Goal: Contribute content: Contribute content

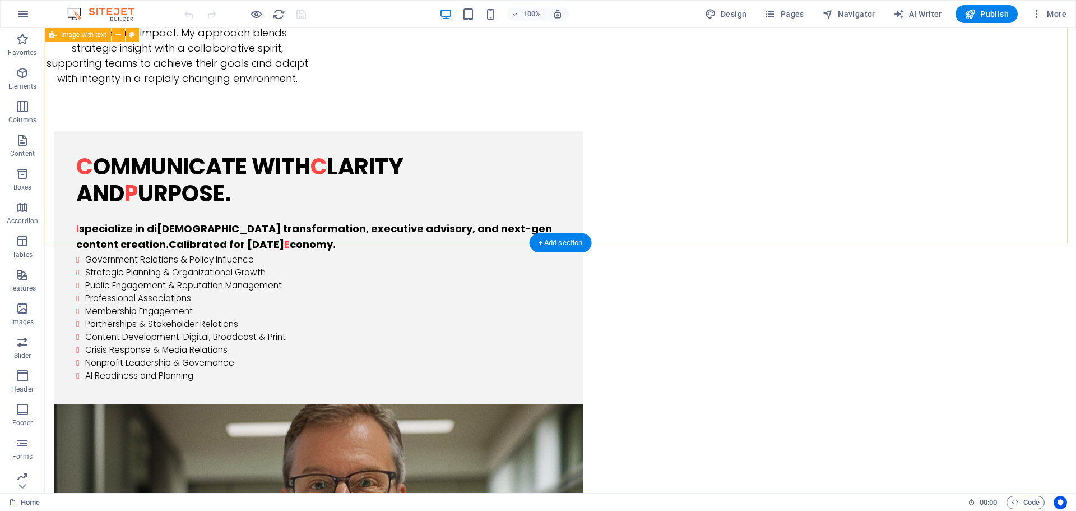
scroll to position [1569, 0]
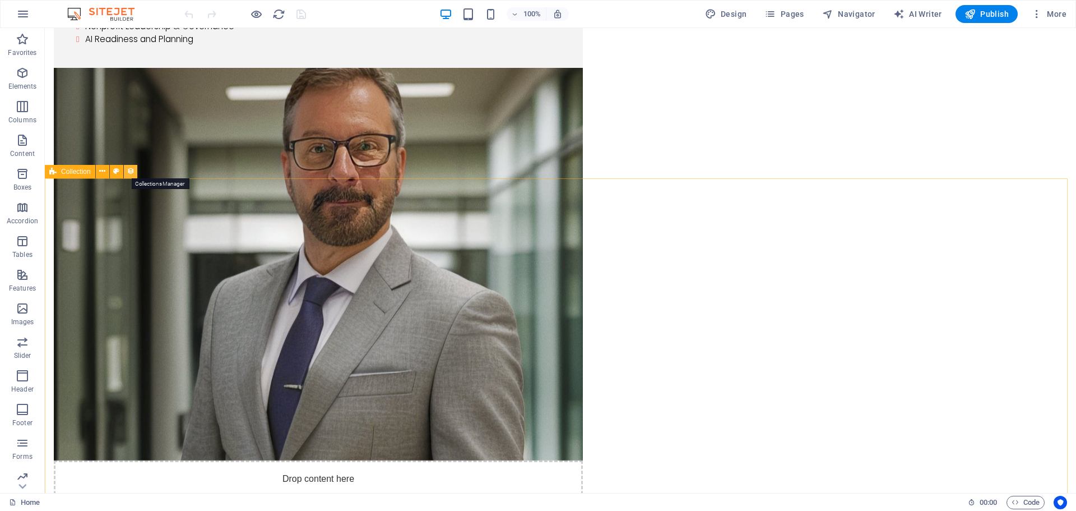
click at [128, 173] on icon at bounding box center [131, 171] width 8 height 12
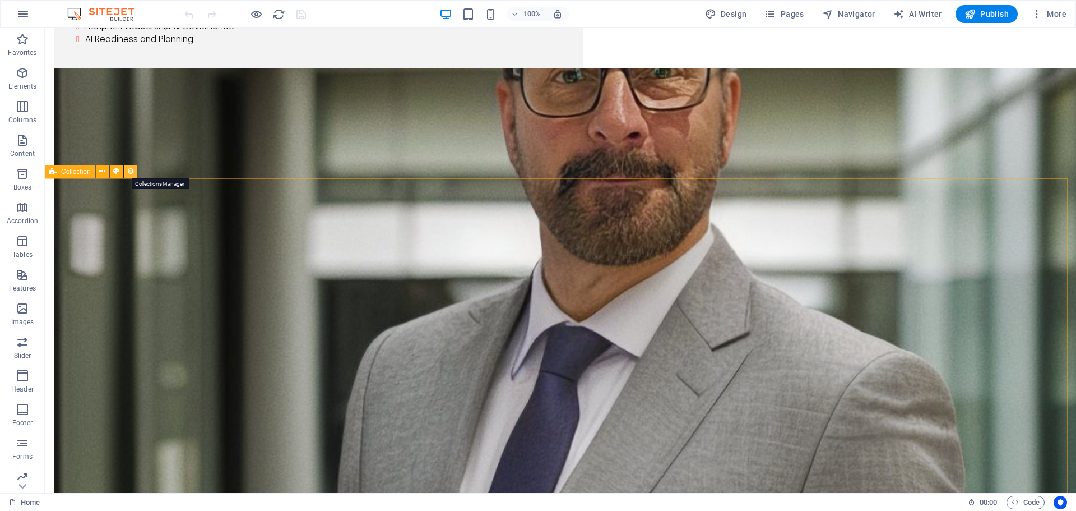
select select "columns.publishing_date_DESC"
select select "columns.status"
select select "columns.publishing_date"
select select "past"
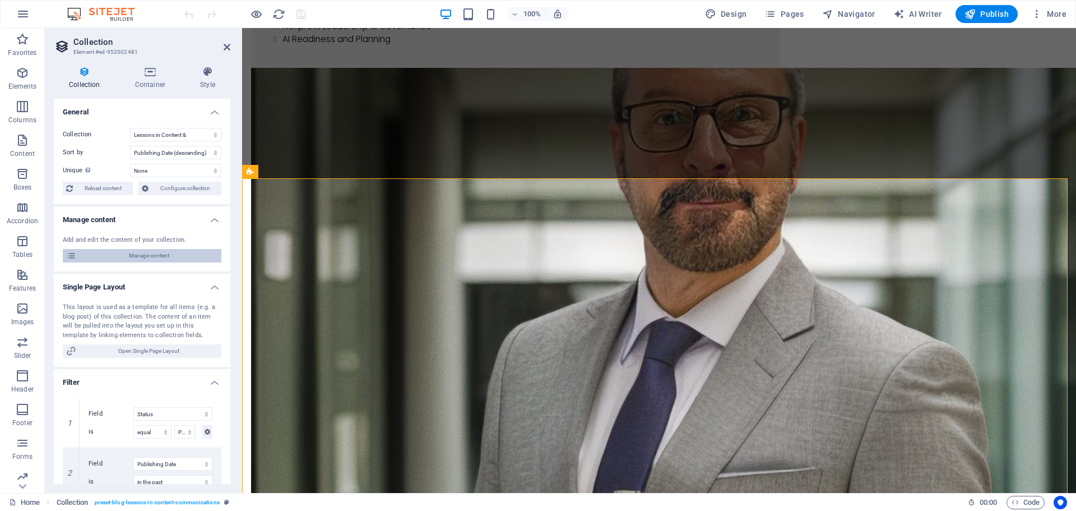
click at [149, 254] on span "Manage content" at bounding box center [149, 255] width 138 height 13
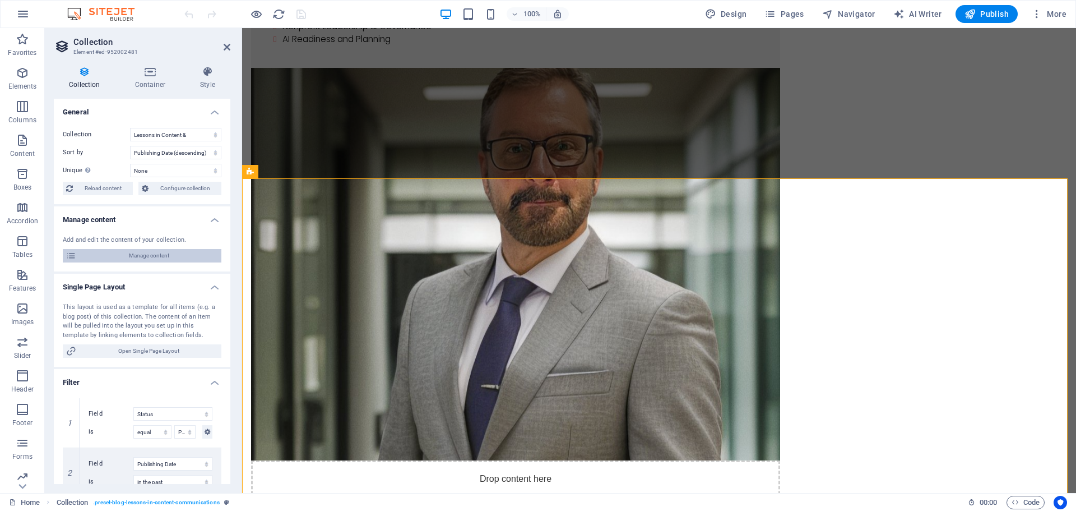
scroll to position [0, 0]
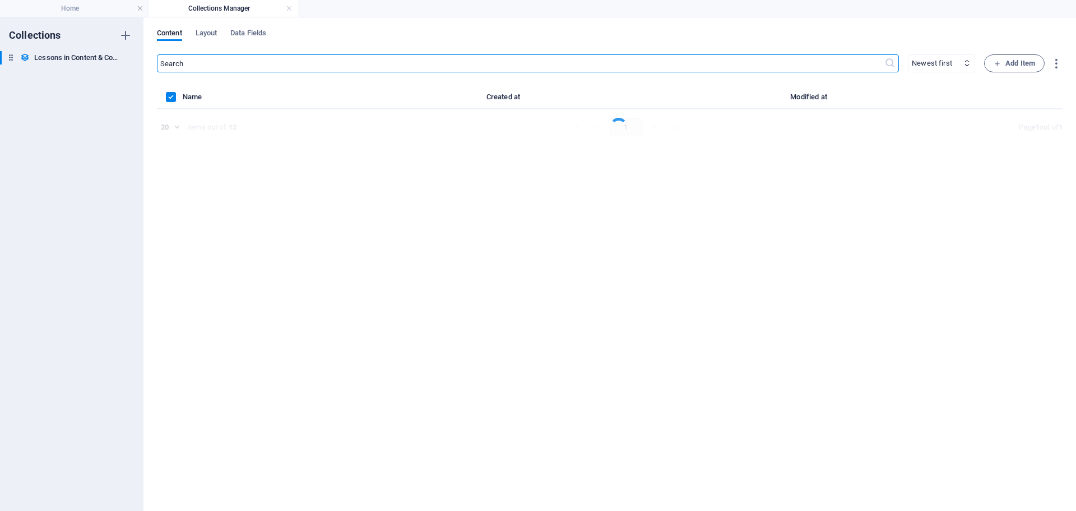
select select "columns.publishing_date_ASC"
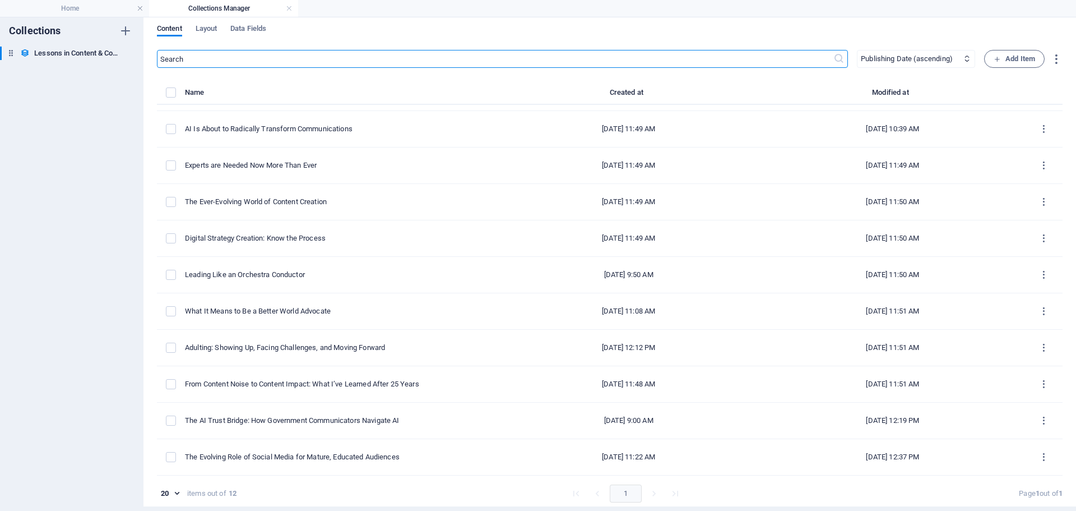
scroll to position [5, 0]
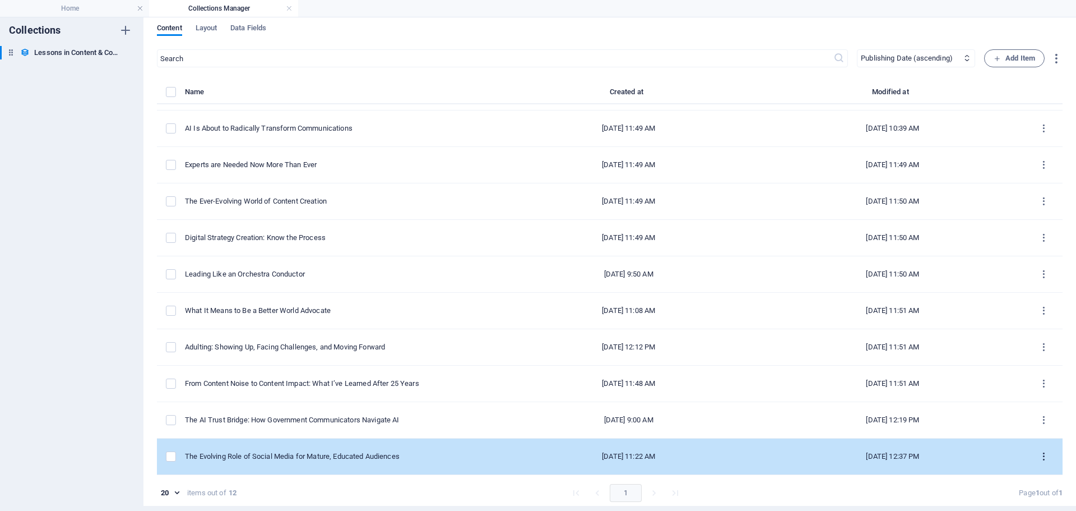
click at [1041, 458] on icon "items list" at bounding box center [1044, 456] width 11 height 11
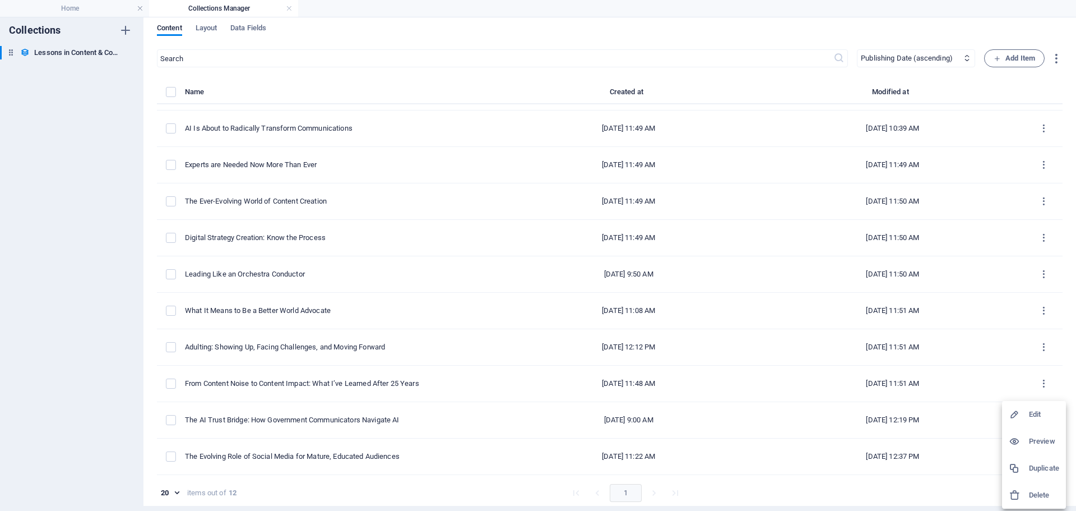
click at [1039, 415] on h6 "Edit" at bounding box center [1044, 413] width 30 height 13
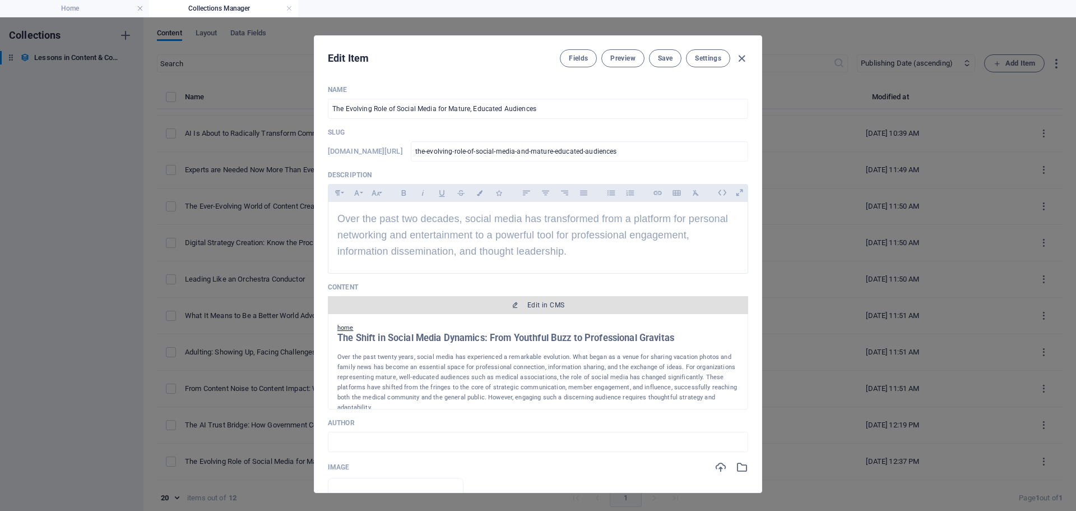
click at [548, 309] on span "Edit in CMS" at bounding box center [545, 304] width 37 height 9
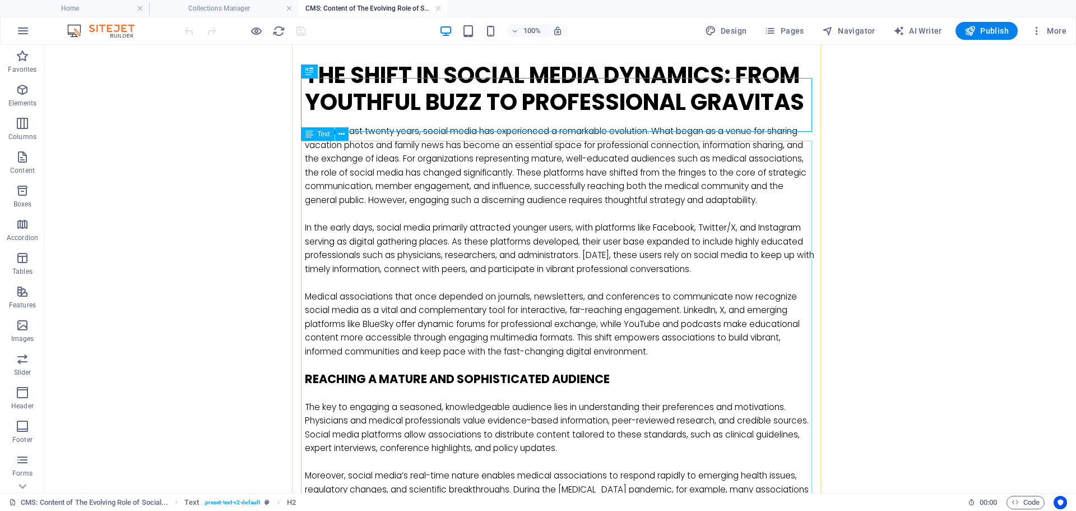
scroll to position [112, 0]
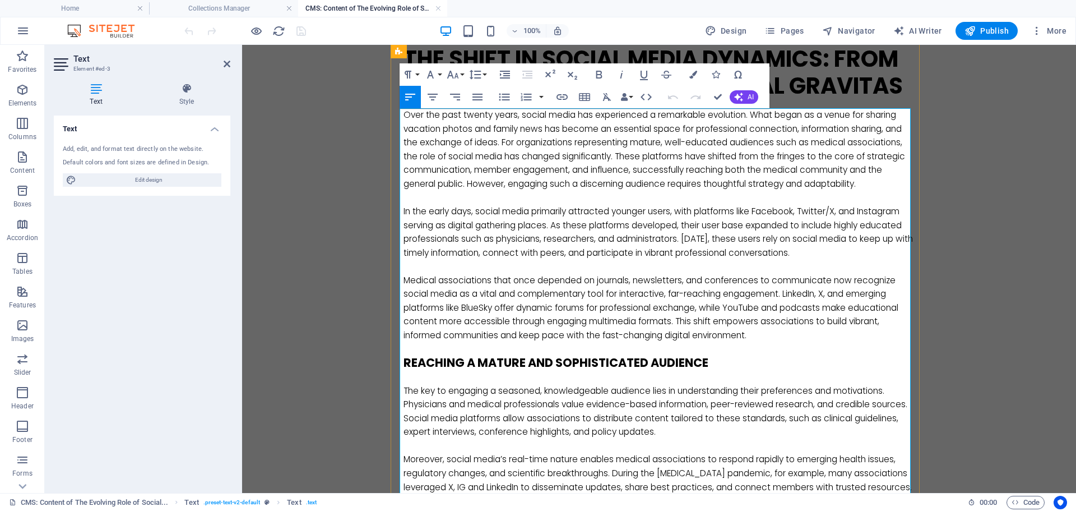
click at [580, 279] on p "Medical associations that once depended on journals, newsletters, and conferenc…" at bounding box center [659, 308] width 511 height 69
click at [693, 326] on p "Medical associations that once depended soley on journals, newsletters, and con…" at bounding box center [659, 308] width 511 height 69
click at [803, 336] on p "Medical associations that once depended solely on journals, newsletters, and co…" at bounding box center [659, 308] width 511 height 69
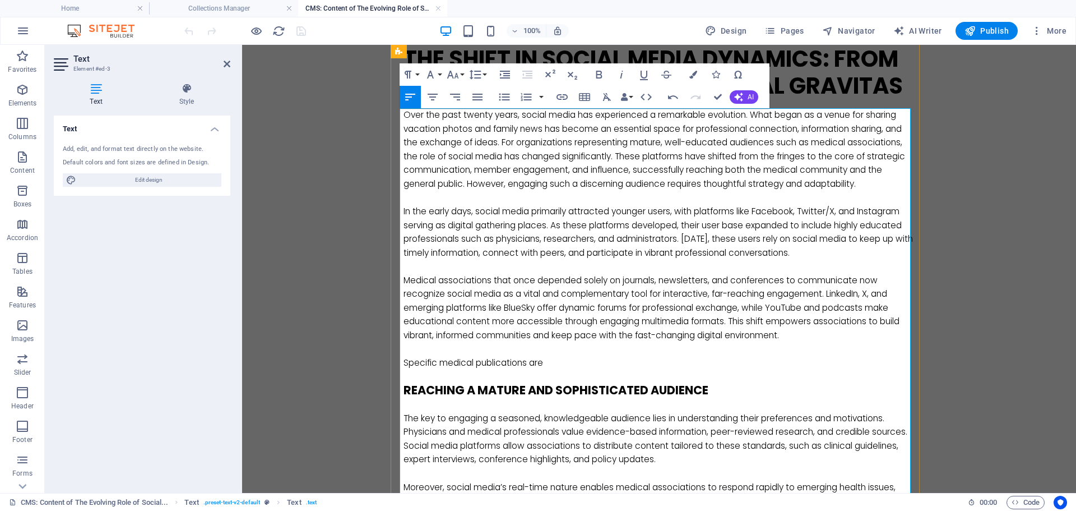
click at [550, 363] on p "Specific medical publications are" at bounding box center [659, 363] width 511 height 14
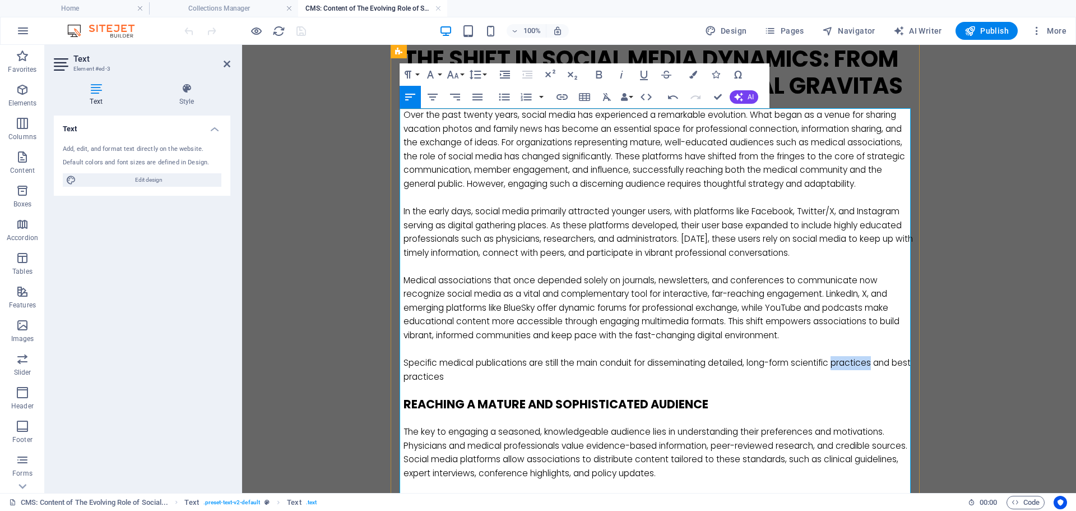
drag, startPoint x: 876, startPoint y: 363, endPoint x: 837, endPoint y: 367, distance: 38.9
click at [837, 367] on p "Specific medical publications are still the main conduit for disseminating deta…" at bounding box center [659, 369] width 511 height 27
click at [454, 379] on p "Specific medical publications are still the main conduit for disseminating deta…" at bounding box center [659, 369] width 511 height 27
click at [442, 378] on p "Specific medical publications are still the main conduit for disseminating deta…" at bounding box center [659, 369] width 511 height 27
click at [441, 362] on p "Specific medical publications are still the main conduit for disseminating deta…" at bounding box center [659, 369] width 511 height 27
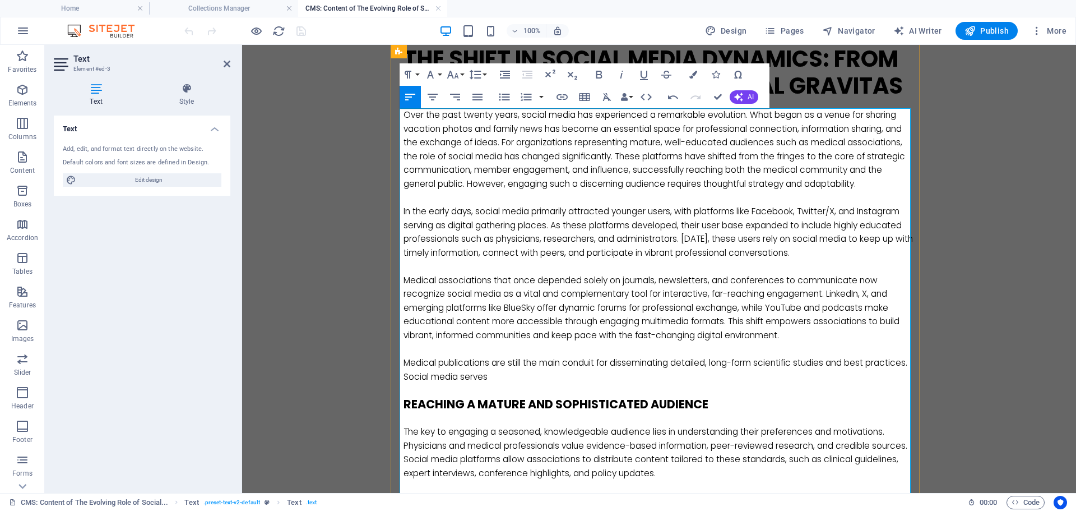
click at [488, 362] on p "Medical publications are still the main conduit for disseminating detailed, lon…" at bounding box center [659, 369] width 511 height 27
click at [465, 375] on p "Medical publications and journals are still the main conduit for disseminating …" at bounding box center [659, 369] width 511 height 27
drag, startPoint x: 598, startPoint y: 376, endPoint x: 572, endPoint y: 376, distance: 26.3
click at [571, 376] on p "Medical publications and journals are still the main conduit for disseminating …" at bounding box center [659, 369] width 511 height 27
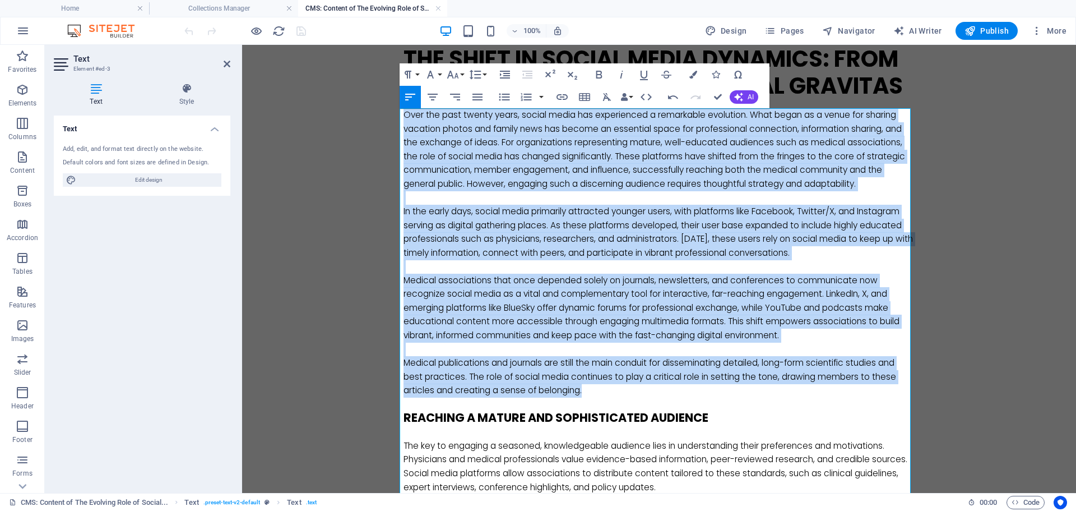
drag, startPoint x: 595, startPoint y: 391, endPoint x: 390, endPoint y: 118, distance: 341.8
copy div "Over the past twenty years, social media has experienced a remarkable evolution…"
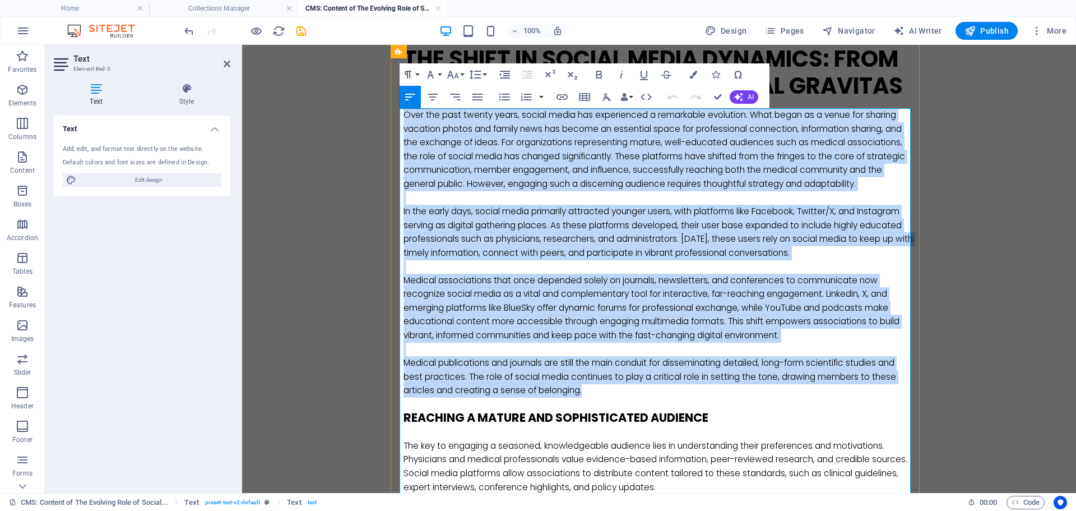
drag, startPoint x: 583, startPoint y: 387, endPoint x: 400, endPoint y: 117, distance: 326.9
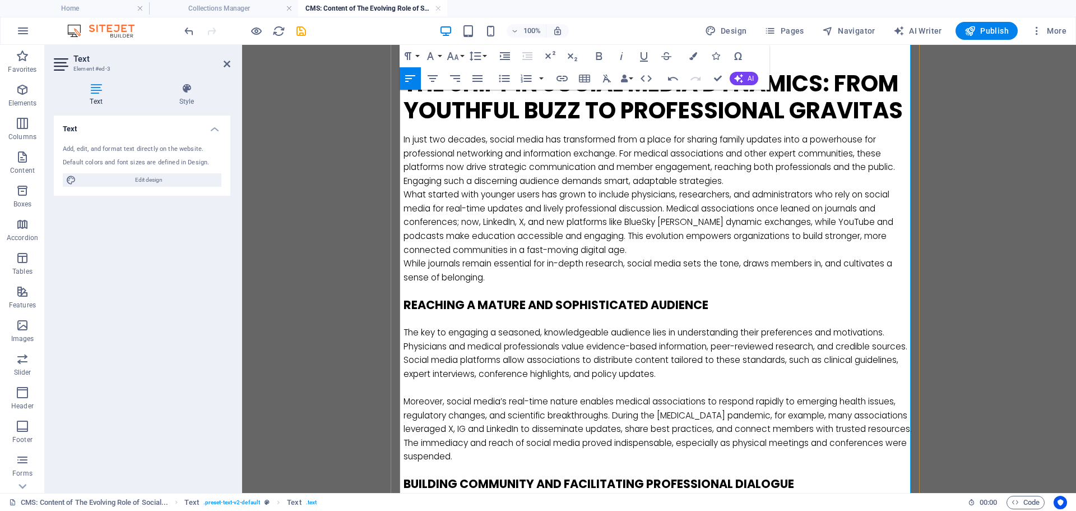
scroll to position [0, 0]
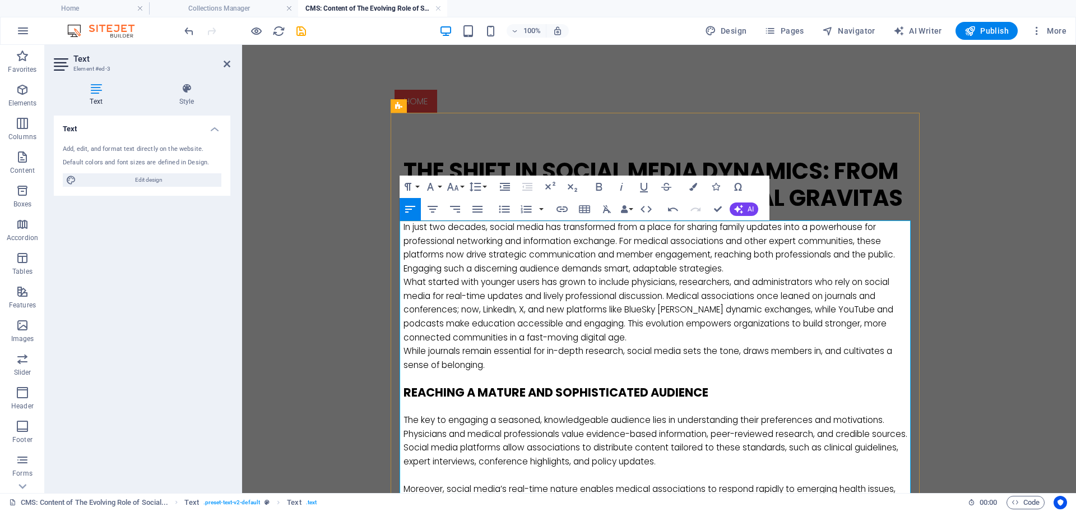
click at [736, 271] on p "In just two decades, social media has transformed from a place for sharing fami…" at bounding box center [659, 247] width 511 height 55
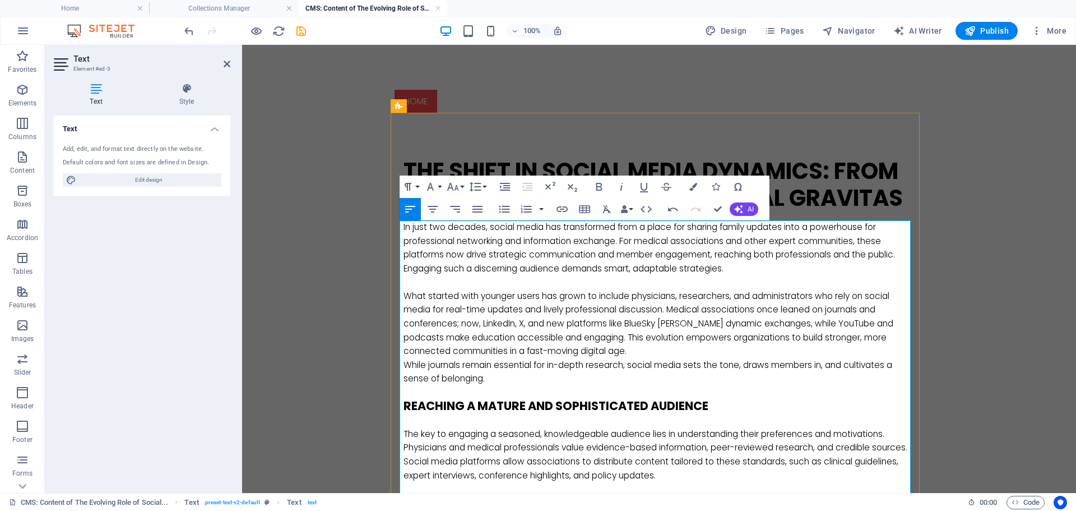
click at [591, 352] on p "What started with younger users has grown to include physicians, researchers, a…" at bounding box center [659, 323] width 511 height 69
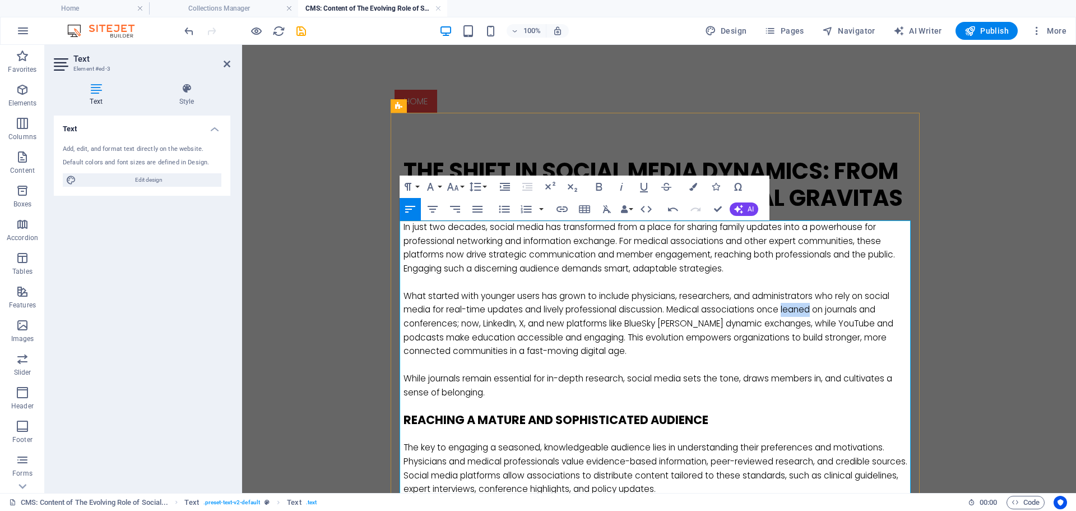
drag, startPoint x: 815, startPoint y: 308, endPoint x: 785, endPoint y: 304, distance: 30.0
click at [785, 304] on p "What started with younger users has grown to include physicians, researchers, a…" at bounding box center [659, 323] width 511 height 69
click at [651, 349] on p "What started with younger users has grown to include physicians, researchers, a…" at bounding box center [659, 323] width 511 height 69
click at [451, 323] on p "What started with younger users has grown to include physicians, researchers, a…" at bounding box center [659, 323] width 511 height 69
click at [758, 310] on p "What started with younger users has grown to include physicians, researchers, a…" at bounding box center [659, 323] width 511 height 69
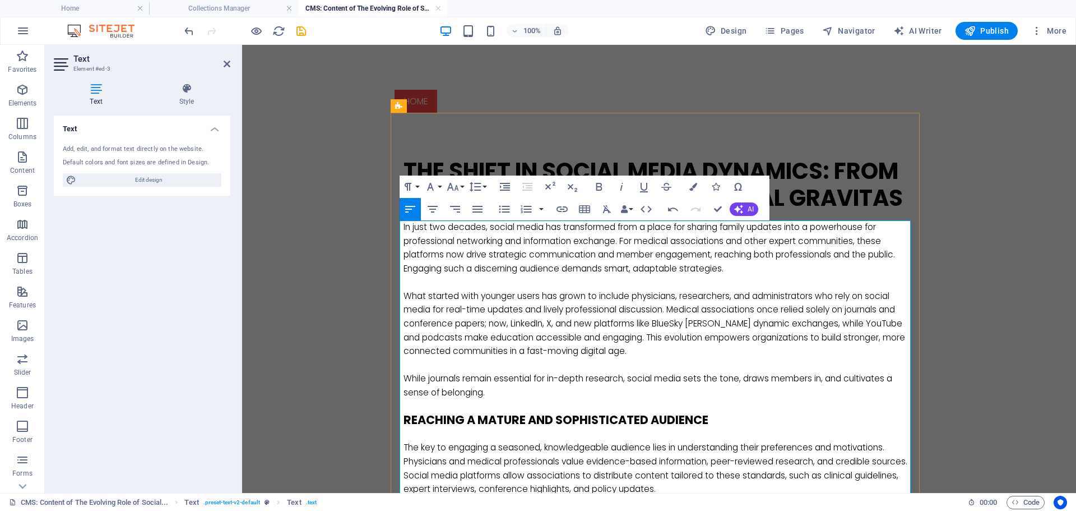
click at [457, 377] on p "While journals remain essential for in-depth research, social media sets the to…" at bounding box center [659, 385] width 511 height 27
click at [423, 379] on p "While journals remain essential for in-depth research, social media sets the to…" at bounding box center [659, 385] width 511 height 27
click at [404, 228] on p "In just two decades, social media has transformed from a place for sharing fami…" at bounding box center [659, 247] width 511 height 55
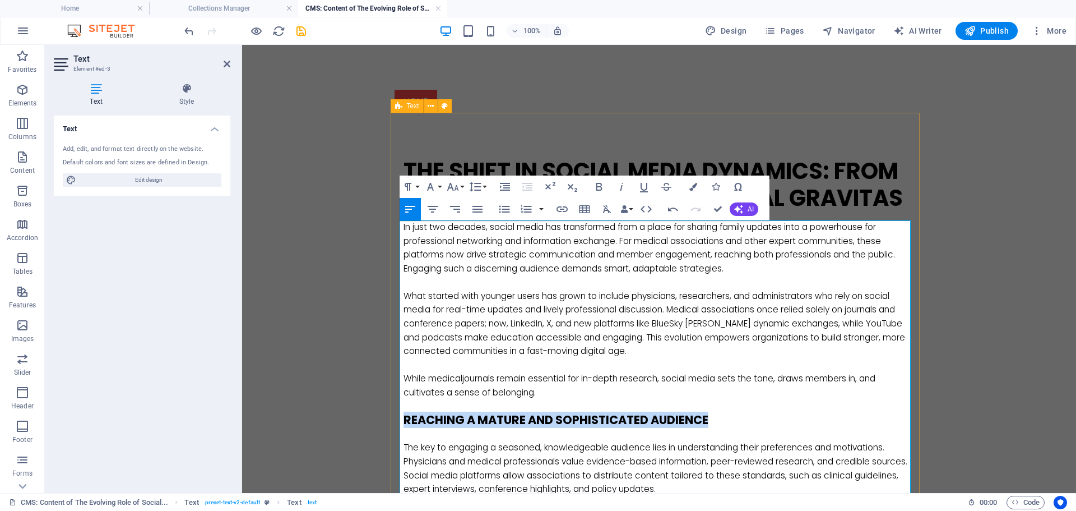
drag, startPoint x: 715, startPoint y: 418, endPoint x: 395, endPoint y: 422, distance: 319.5
copy h4 "Reaching a Mature and Sophisticated Audience"
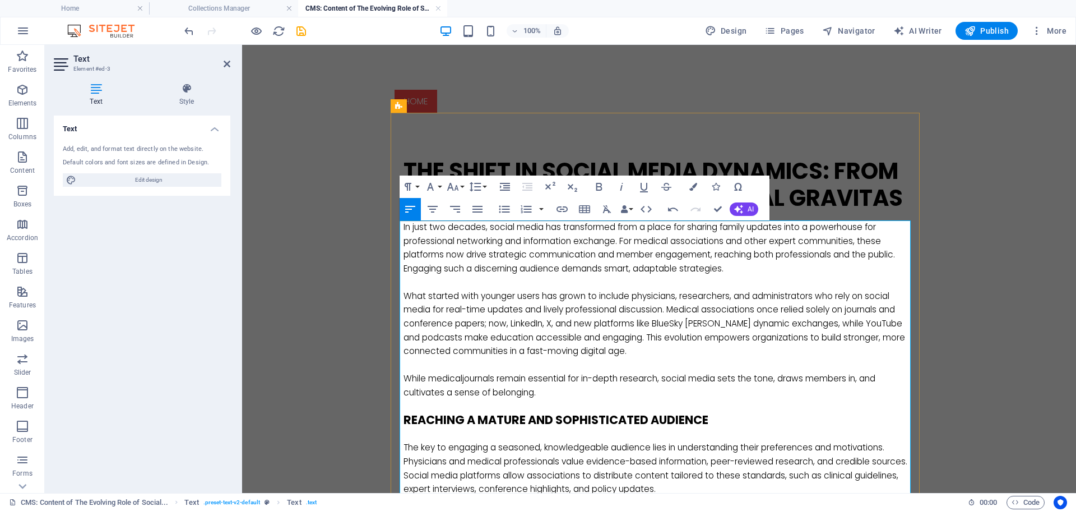
click at [404, 224] on p "In just two decades, social media has transformed from a place for sharing fami…" at bounding box center [659, 247] width 511 height 55
click at [405, 229] on p "In just two decades, social media has transformed from a place for sharing fami…" at bounding box center [659, 247] width 511 height 55
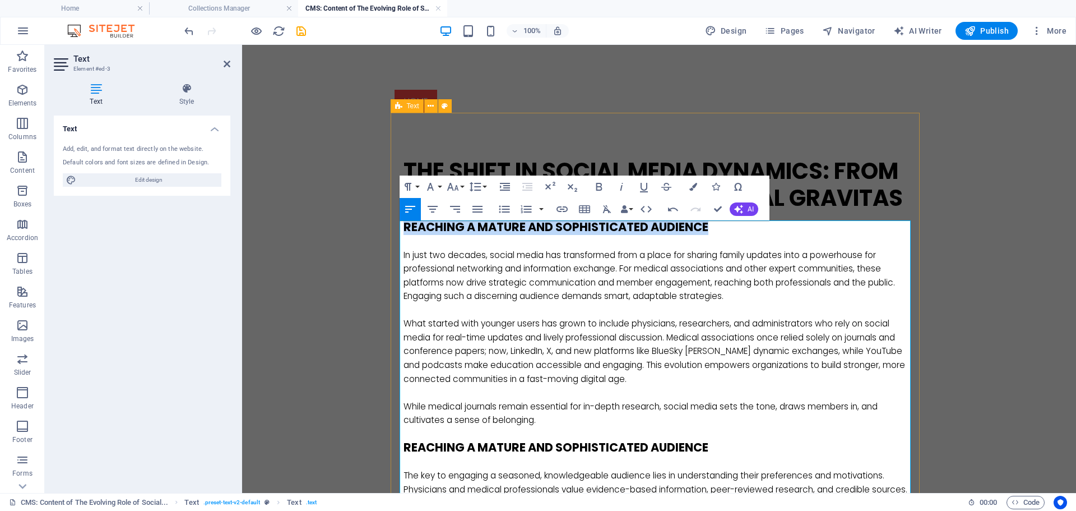
drag, startPoint x: 712, startPoint y: 227, endPoint x: 331, endPoint y: 243, distance: 381.4
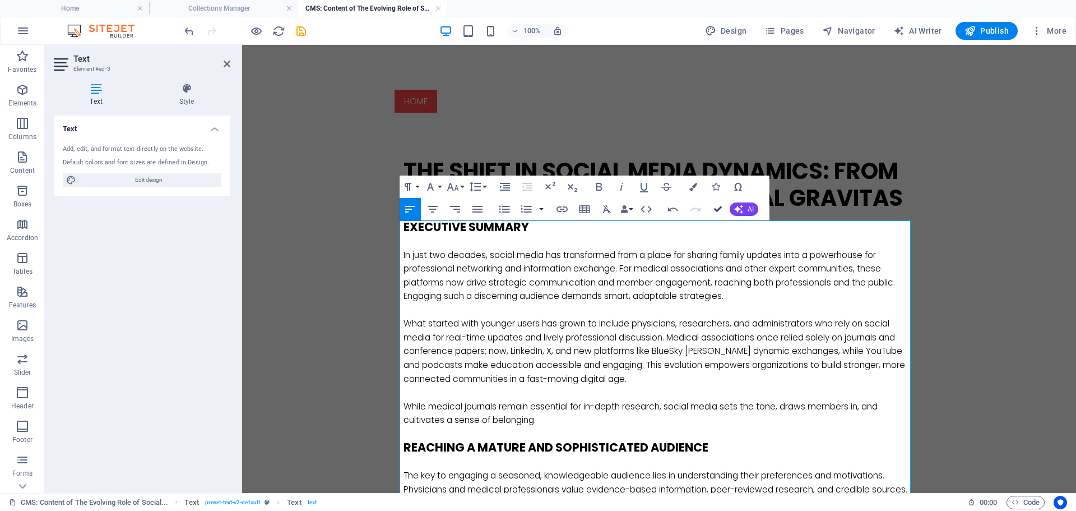
drag, startPoint x: 717, startPoint y: 208, endPoint x: 674, endPoint y: 168, distance: 58.7
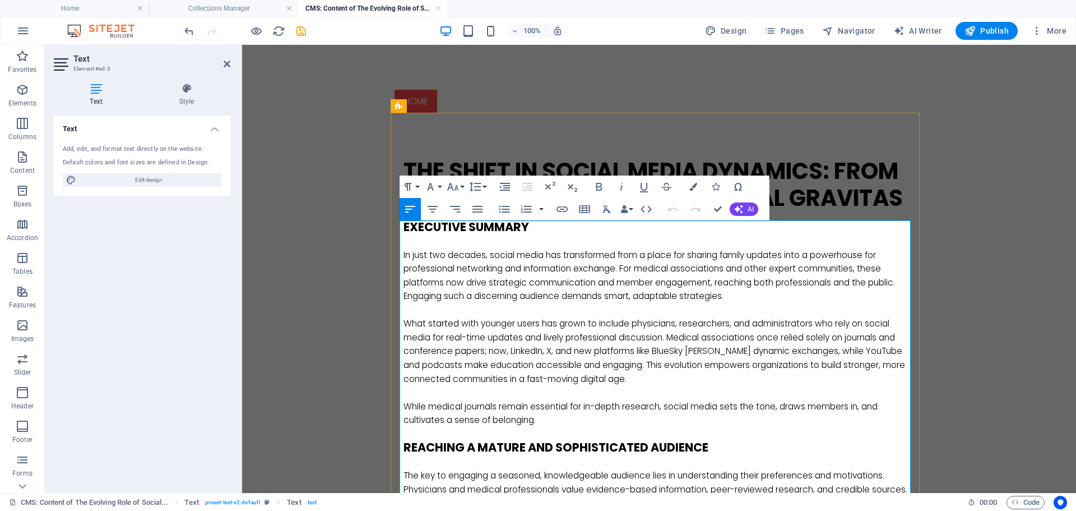
click at [552, 350] on p "What started with younger users has grown to include physicians, researchers, a…" at bounding box center [659, 351] width 511 height 69
click at [495, 407] on p "While medical journals remain essential for in-depth research, social media set…" at bounding box center [659, 413] width 511 height 27
click at [518, 408] on p "While medical journals, [PERSON_NAME] reviewed research and member portals rema…" at bounding box center [659, 413] width 511 height 27
click at [761, 429] on p at bounding box center [659, 434] width 511 height 14
click at [603, 407] on p "While medical journals, peer-reviewed research and member portals remain essent…" at bounding box center [659, 413] width 511 height 27
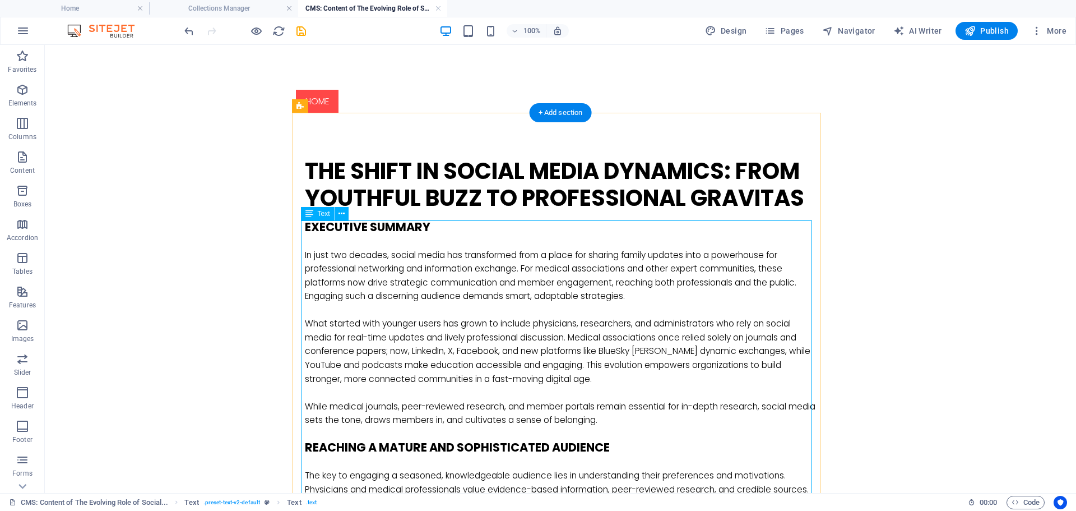
scroll to position [112, 0]
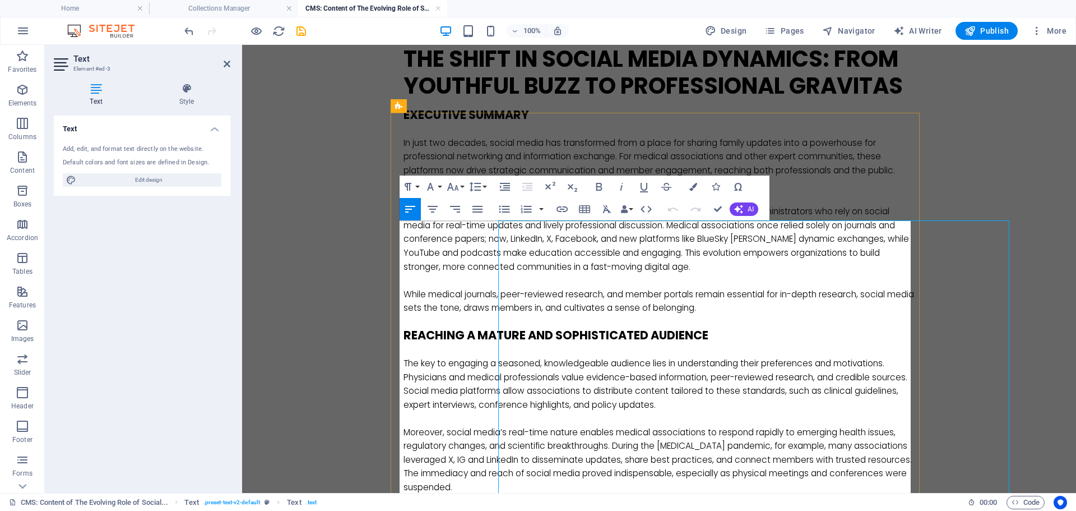
scroll to position [0, 0]
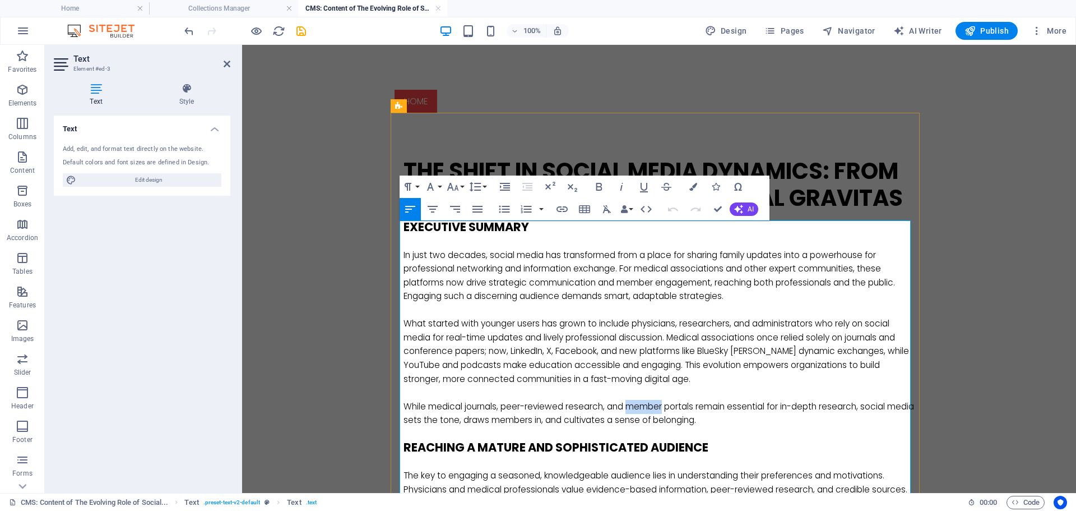
drag, startPoint x: 662, startPoint y: 405, endPoint x: 628, endPoint y: 408, distance: 34.3
click at [628, 408] on p "While medical journals, peer-reviewed research, and member portals remain essen…" at bounding box center [659, 413] width 511 height 27
click at [761, 407] on p "While medical journals, peer-reviewed research, and community-of-practice porta…" at bounding box center [659, 413] width 511 height 27
click at [436, 421] on p "While medical journals, peer-reviewed research, and community-of-practice porta…" at bounding box center [659, 413] width 511 height 27
drag, startPoint x: 497, startPoint y: 407, endPoint x: 501, endPoint y: 412, distance: 6.7
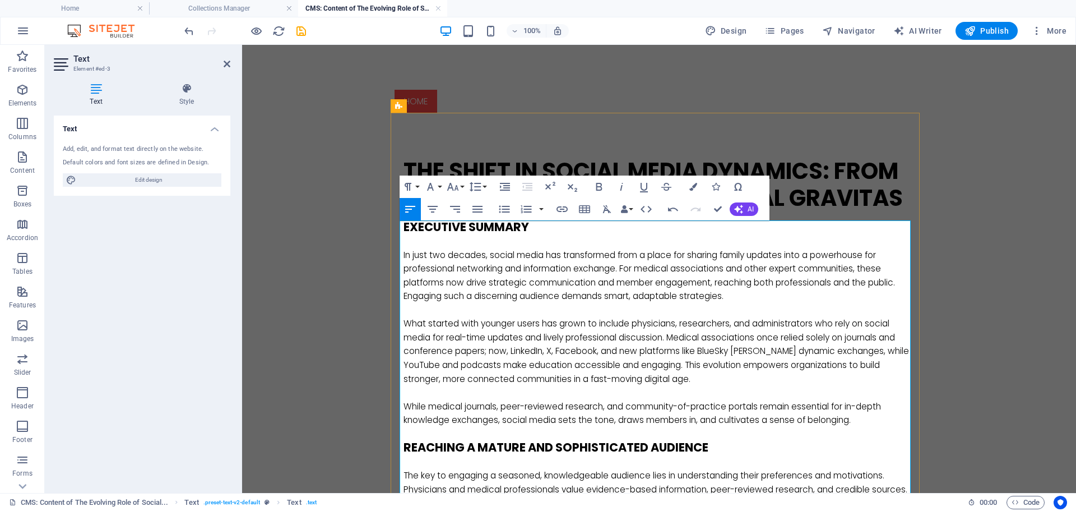
click at [497, 408] on p "While medical journals, peer-reviewed research, and community-of-practice porta…" at bounding box center [659, 413] width 511 height 27
click at [594, 423] on p "While medical journals, conferences, peer-reviewed research, and community-of-p…" at bounding box center [659, 413] width 511 height 27
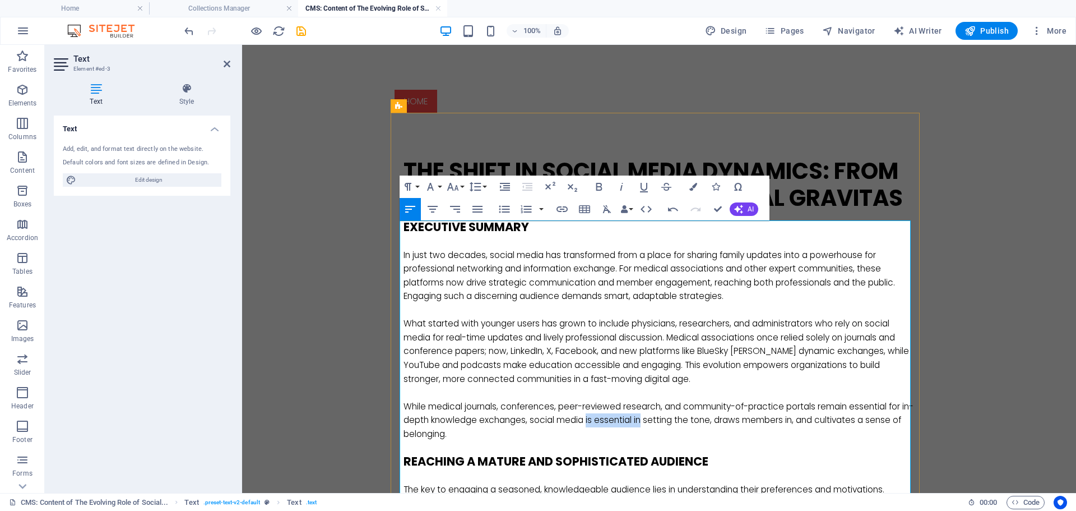
drag, startPoint x: 651, startPoint y: 419, endPoint x: 596, endPoint y: 422, distance: 55.6
click at [596, 422] on p "While medical journals, conferences, peer-reviewed research, and community-of-p…" at bounding box center [659, 420] width 511 height 41
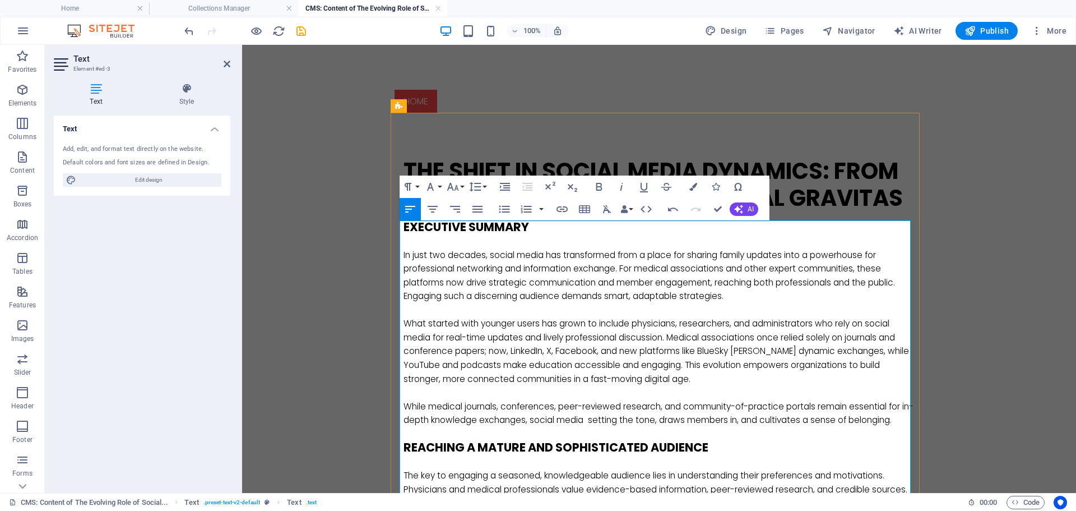
click at [625, 419] on p "While medical journals, conferences, peer-reviewed research, and community-of-p…" at bounding box center [659, 413] width 511 height 27
click at [596, 421] on p "While medical journals, conferences, peer-reviewed research, and community-of-p…" at bounding box center [659, 413] width 511 height 27
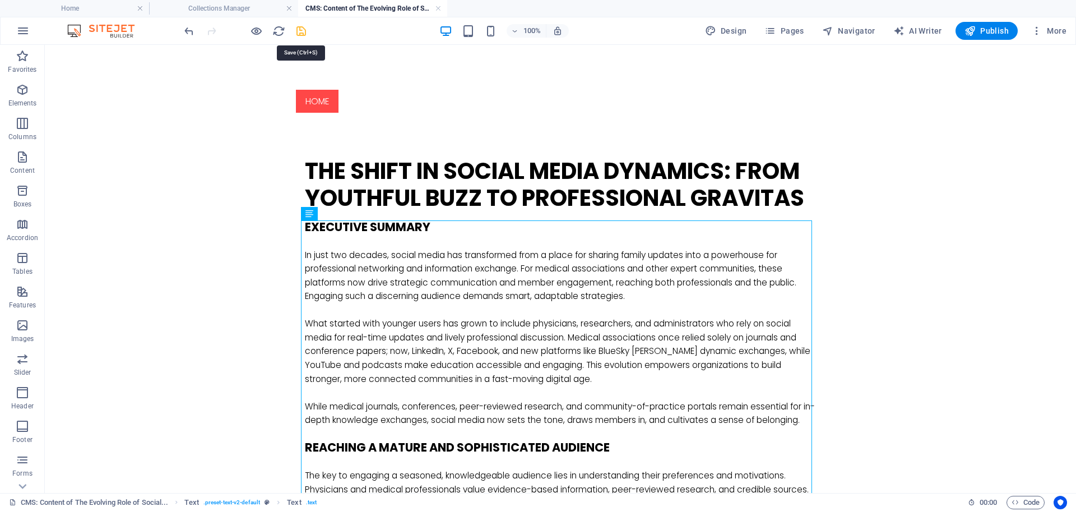
click at [302, 31] on icon "save" at bounding box center [301, 31] width 13 height 13
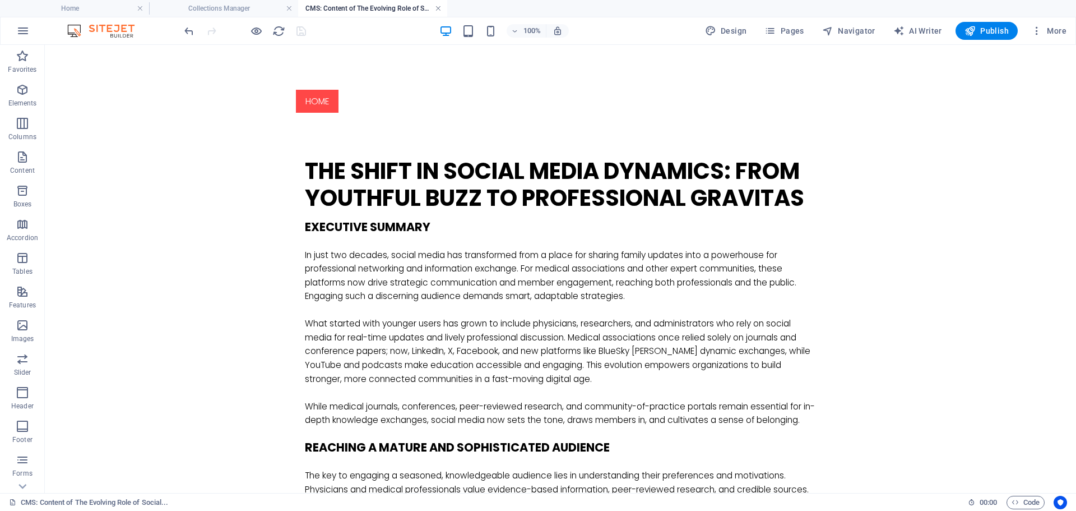
click at [438, 8] on link at bounding box center [438, 8] width 7 height 11
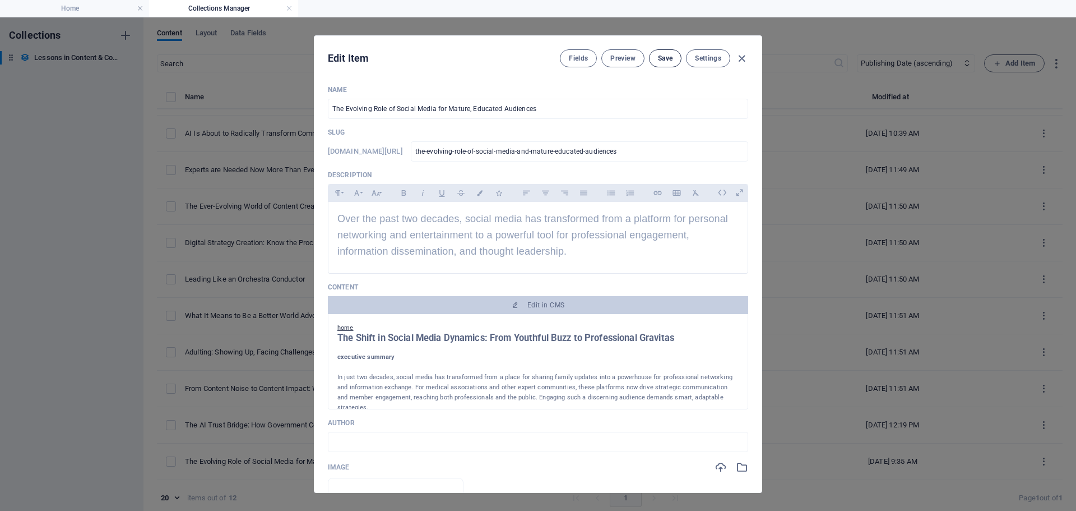
click at [662, 59] on span "Save" at bounding box center [665, 58] width 15 height 9
click at [615, 56] on span "Preview" at bounding box center [622, 58] width 25 height 9
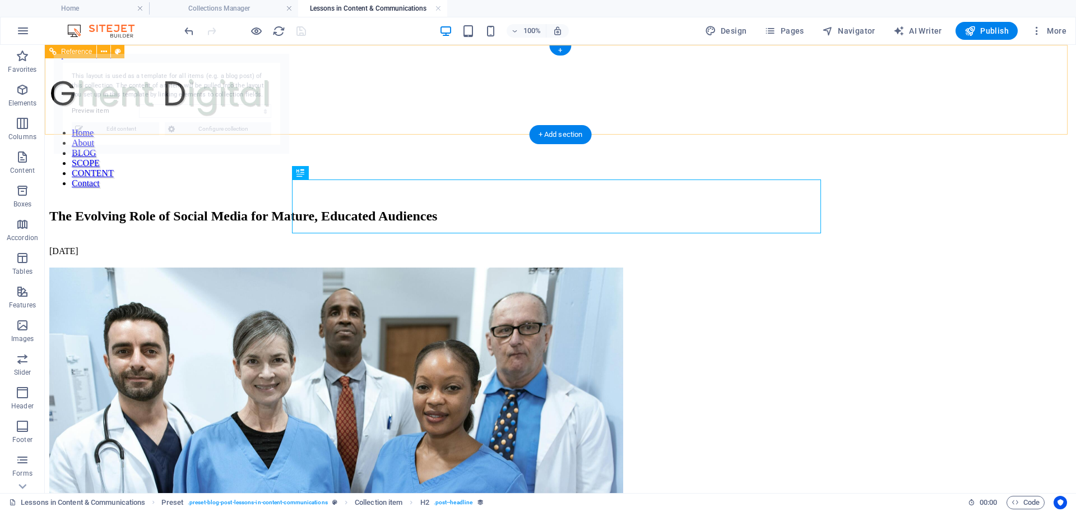
select select "68de98c13262097653093f86"
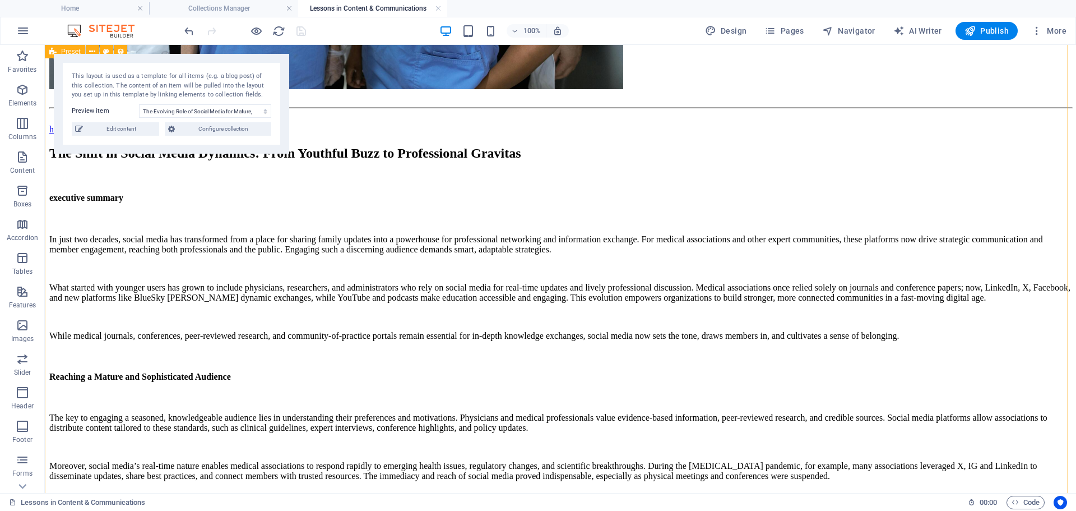
scroll to position [336, 0]
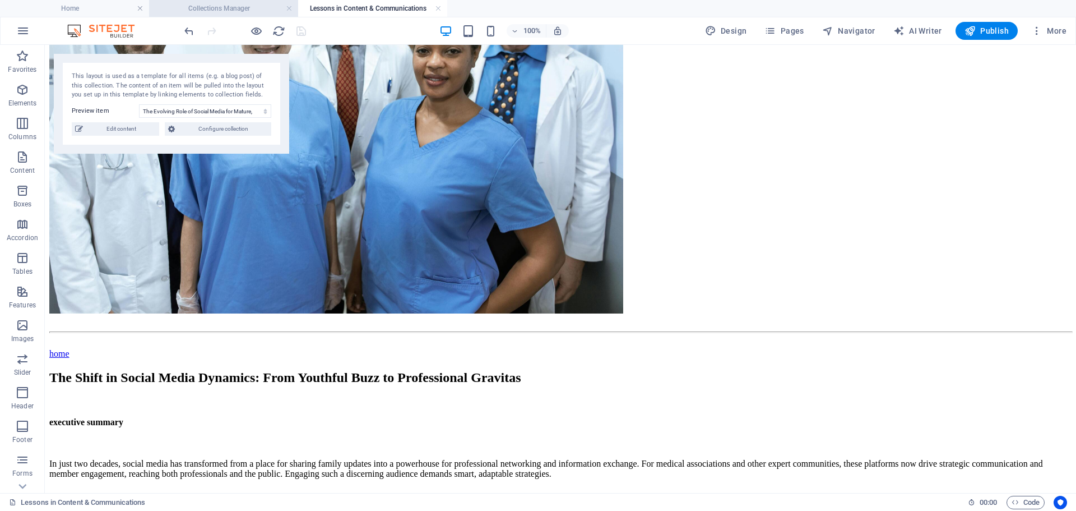
click at [263, 10] on h4 "Collections Manager" at bounding box center [223, 8] width 149 height 12
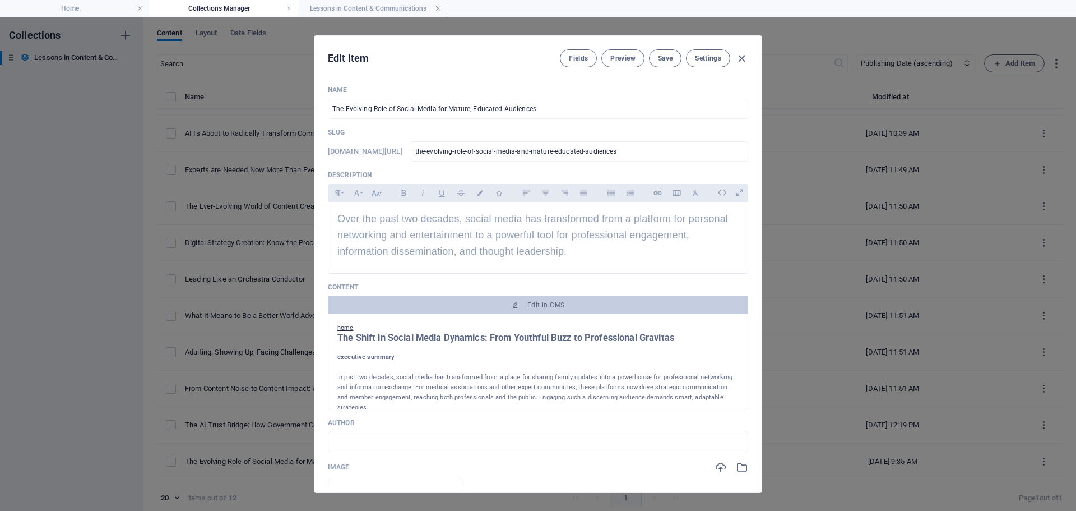
scroll to position [0, 0]
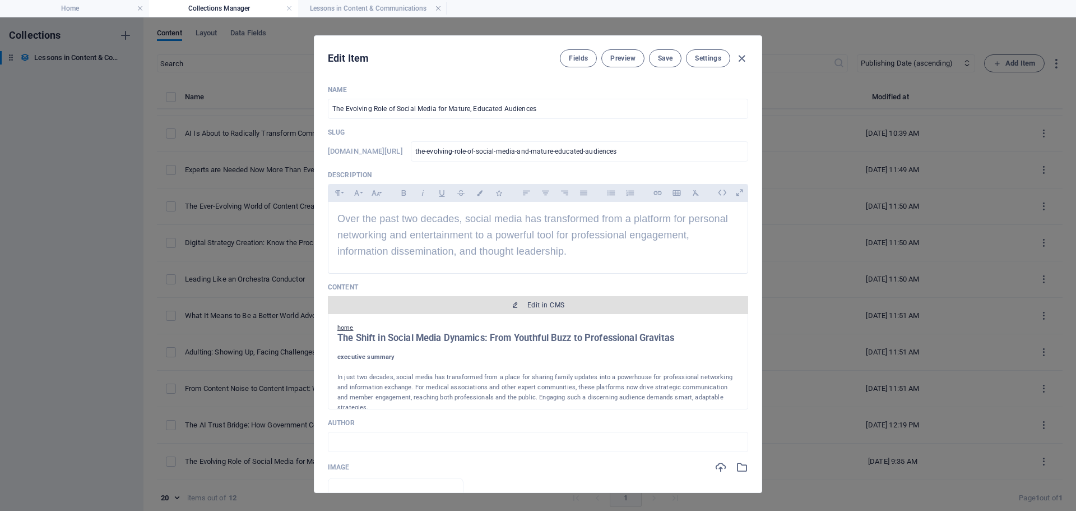
click at [513, 308] on icon "button" at bounding box center [515, 305] width 7 height 7
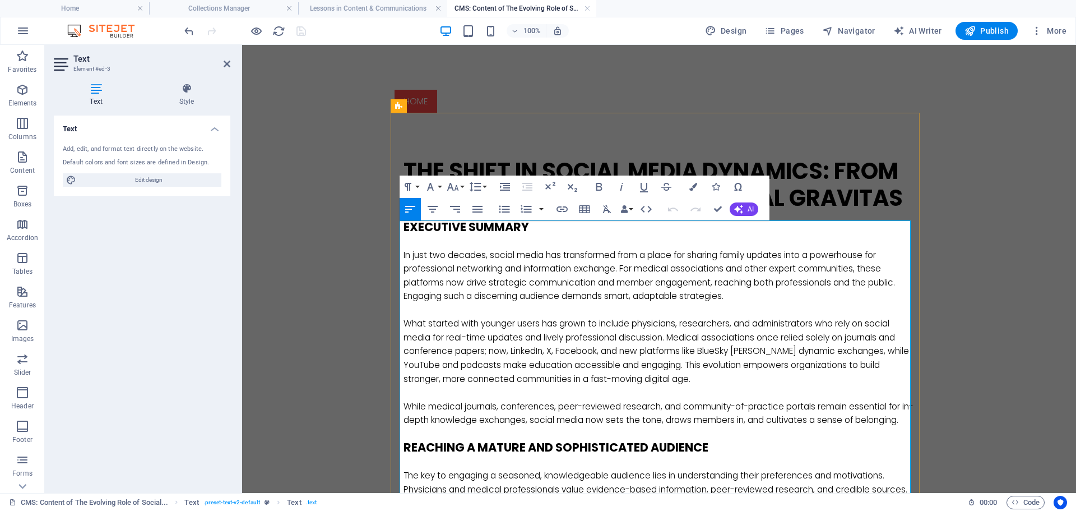
click at [786, 254] on p "In just two decades, social media has transformed from a place for sharing fami…" at bounding box center [659, 275] width 511 height 55
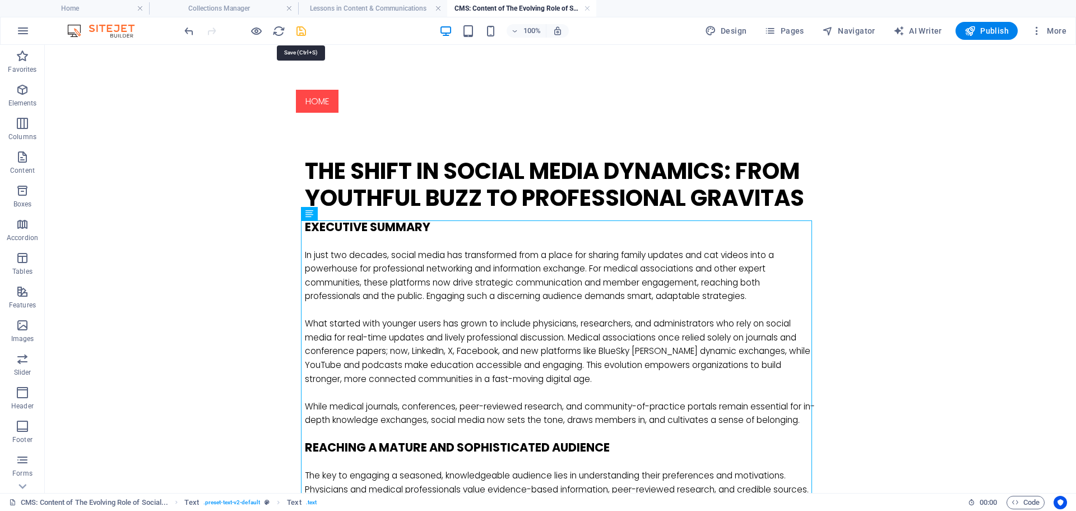
click at [302, 31] on icon "save" at bounding box center [301, 31] width 13 height 13
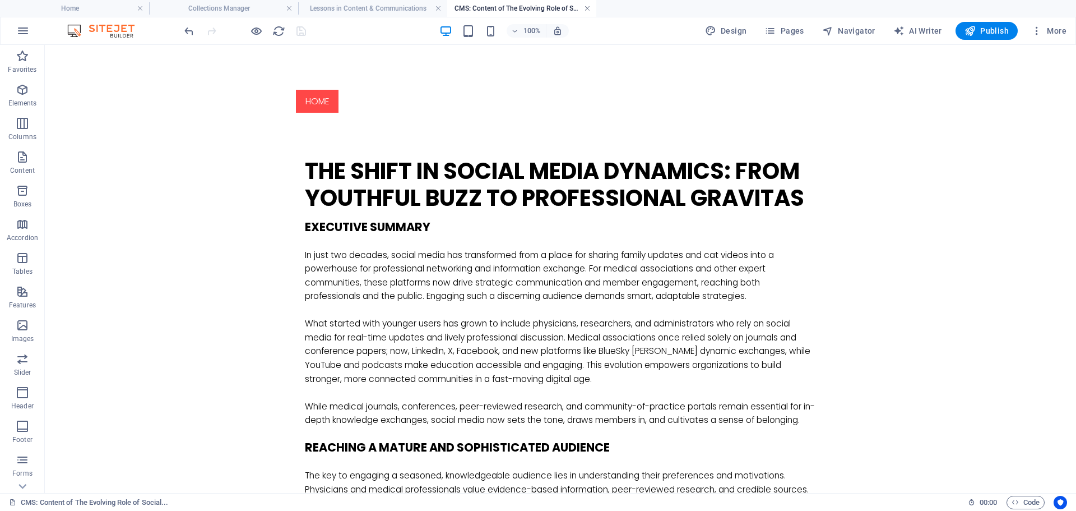
click at [586, 7] on link at bounding box center [587, 8] width 7 height 11
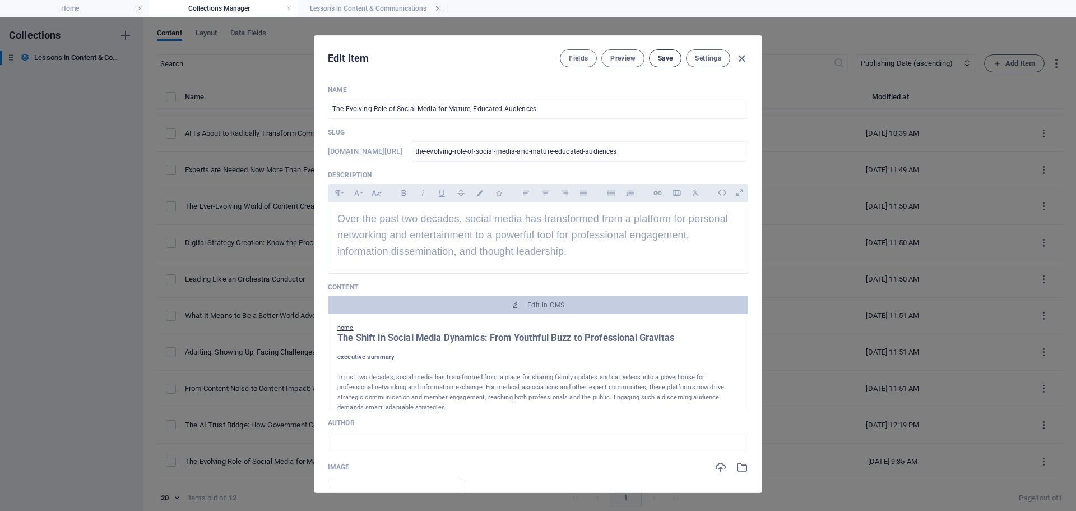
click at [658, 59] on span "Save" at bounding box center [665, 58] width 15 height 9
click at [619, 58] on span "Preview" at bounding box center [622, 58] width 25 height 9
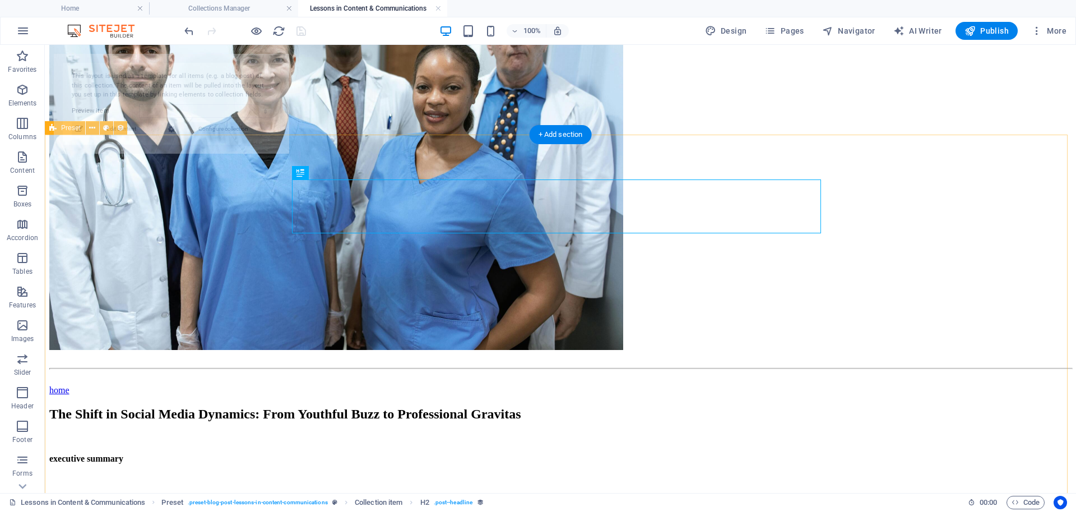
select select "68de98c13262097653093f86"
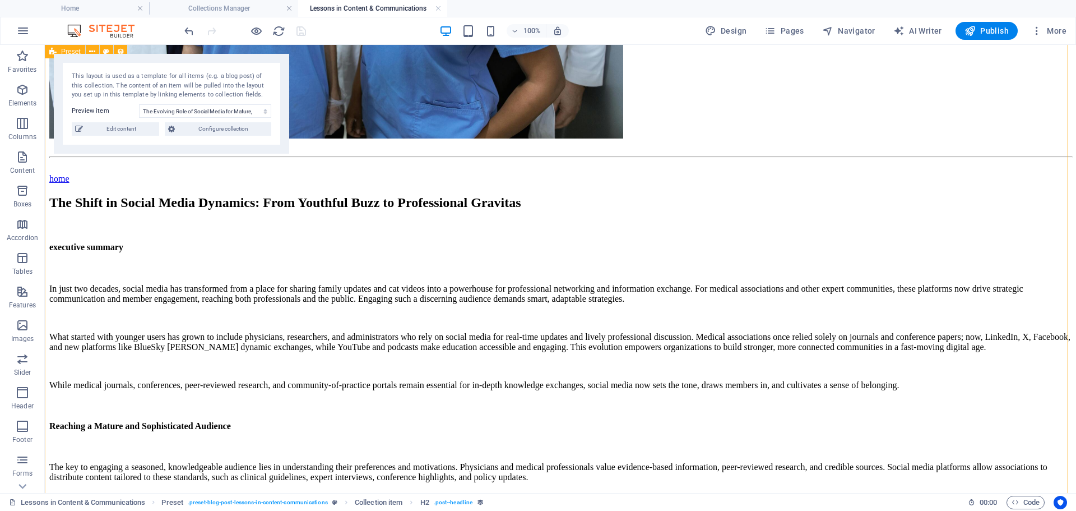
scroll to position [560, 0]
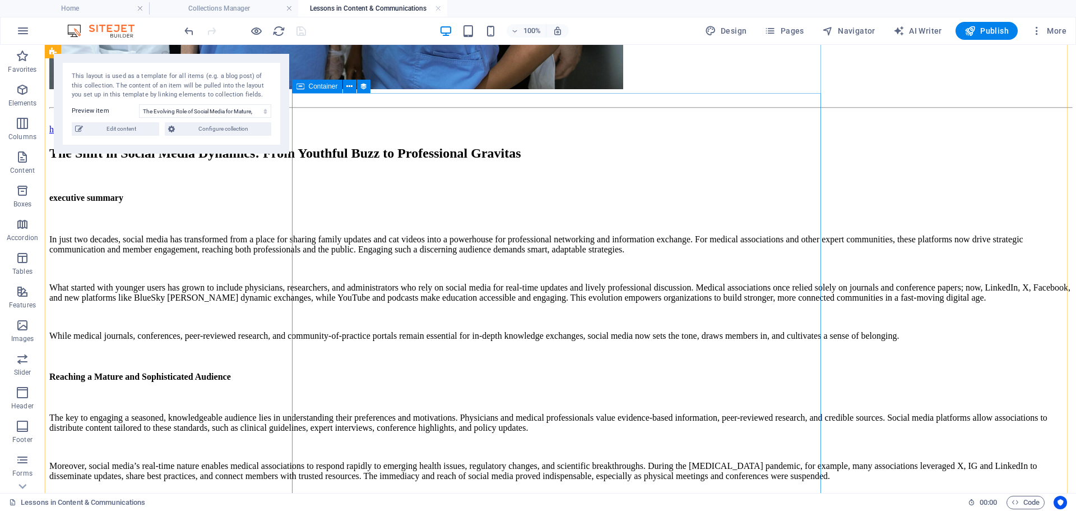
drag, startPoint x: 805, startPoint y: 378, endPoint x: 595, endPoint y: 356, distance: 211.9
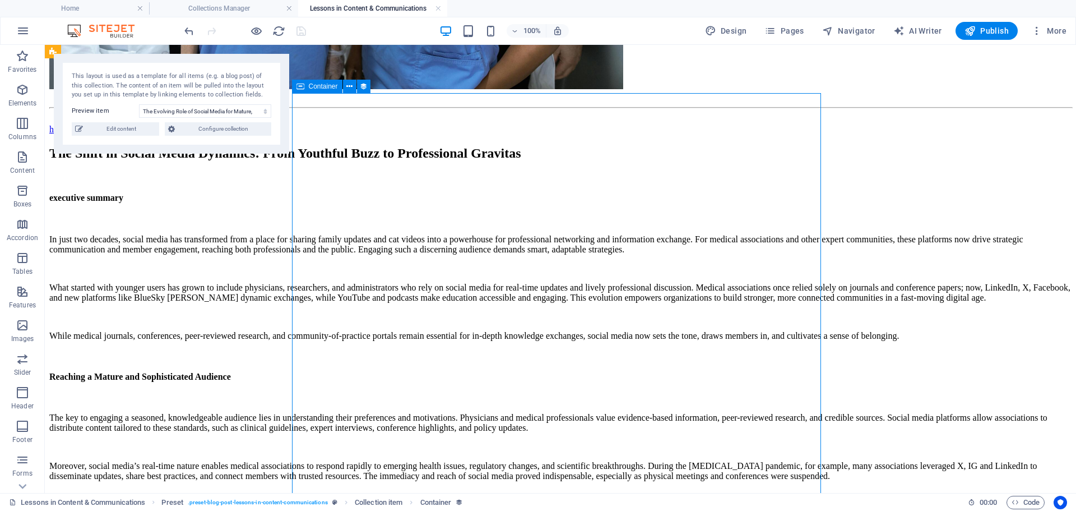
select select "content"
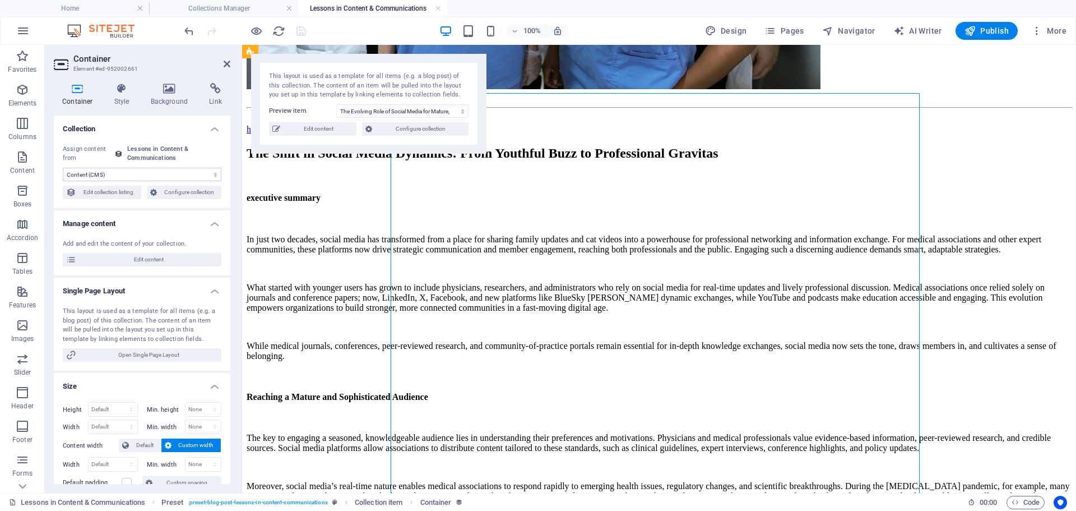
drag, startPoint x: 898, startPoint y: 379, endPoint x: 555, endPoint y: 344, distance: 344.8
click at [263, 5] on h4 "Collections Manager" at bounding box center [223, 8] width 149 height 12
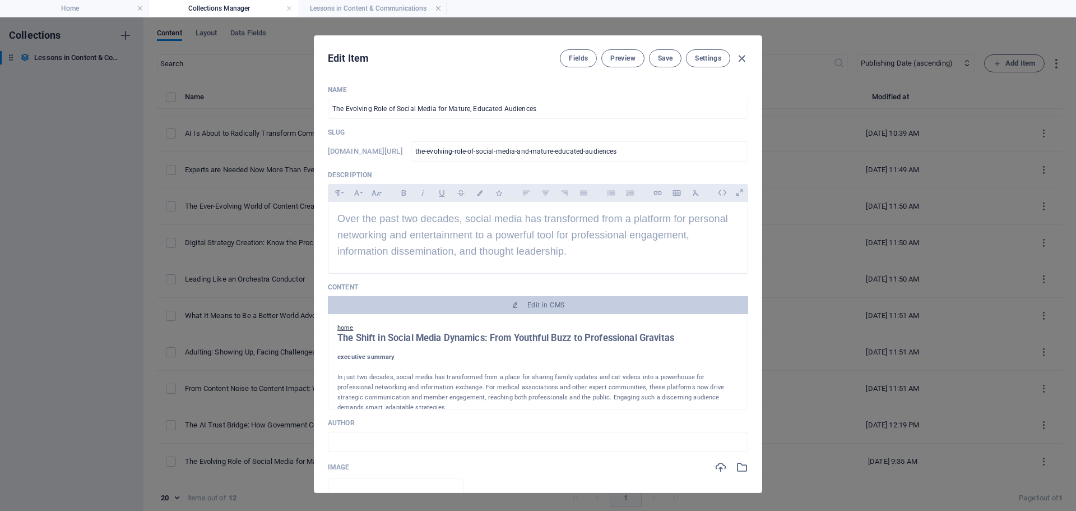
scroll to position [0, 0]
click at [662, 56] on span "Save" at bounding box center [665, 58] width 15 height 9
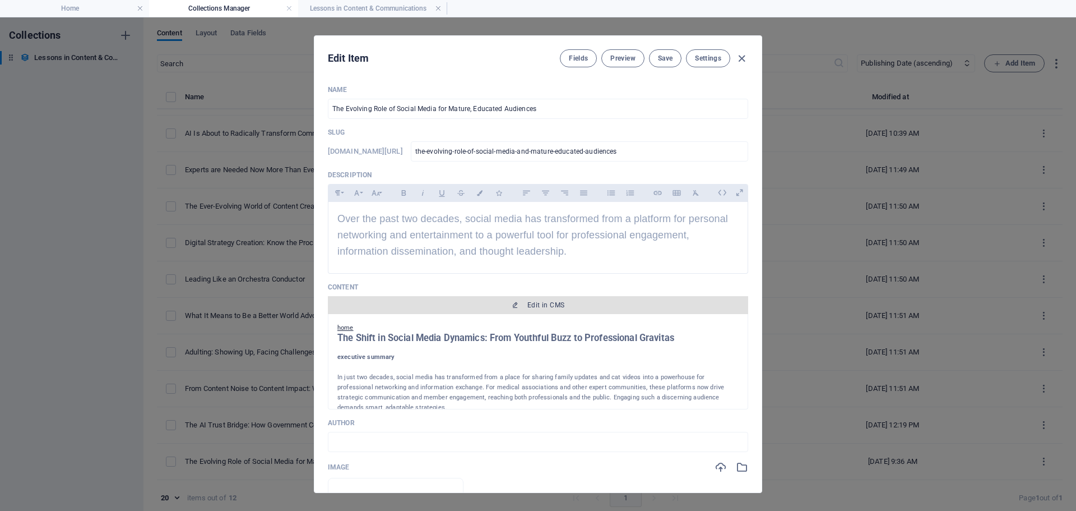
click at [543, 309] on span "Edit in CMS" at bounding box center [545, 304] width 37 height 9
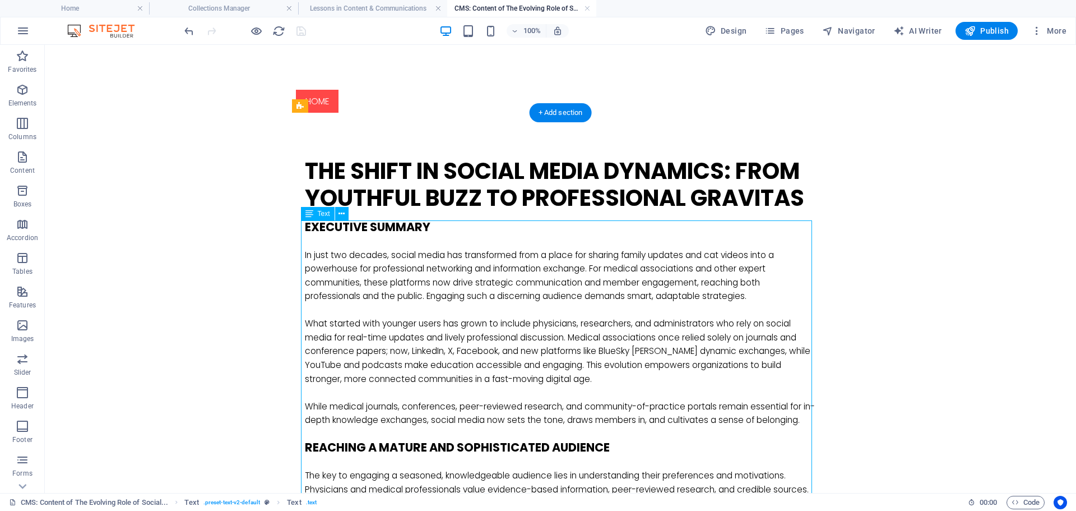
scroll to position [5, 0]
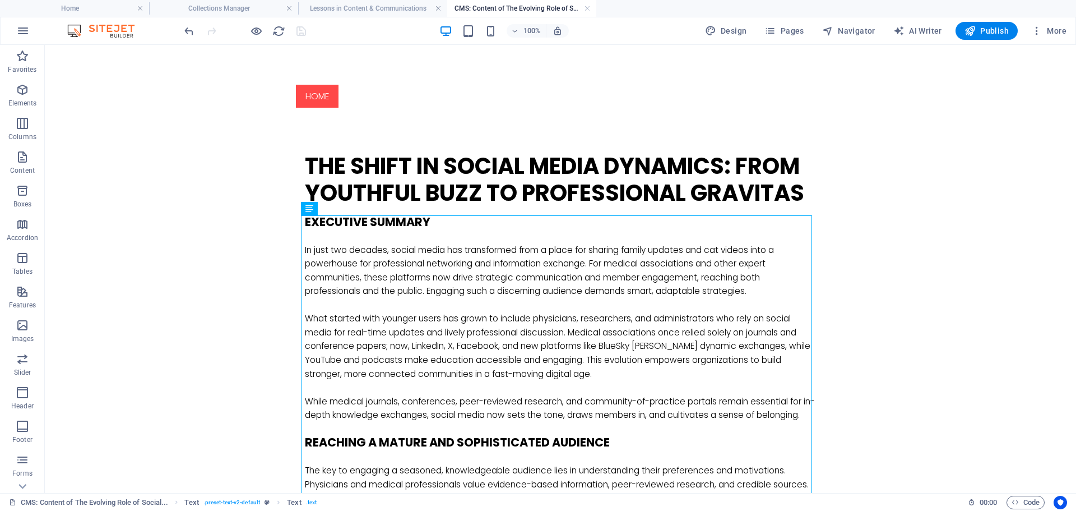
drag, startPoint x: 358, startPoint y: 437, endPoint x: 284, endPoint y: 385, distance: 90.2
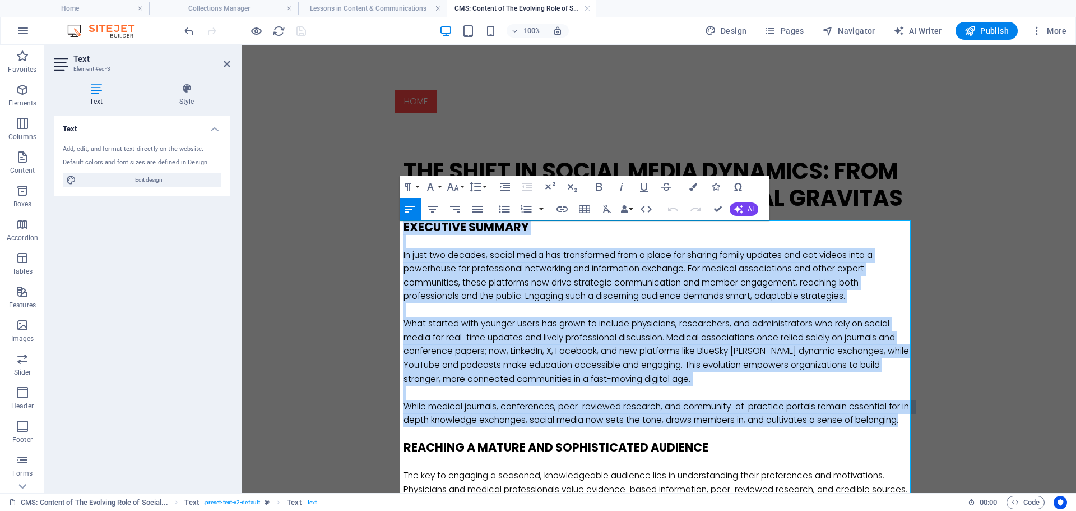
drag, startPoint x: 451, startPoint y: 434, endPoint x: 388, endPoint y: 230, distance: 213.3
copy div "executive summary In just two decades, social media has transformed from a plac…"
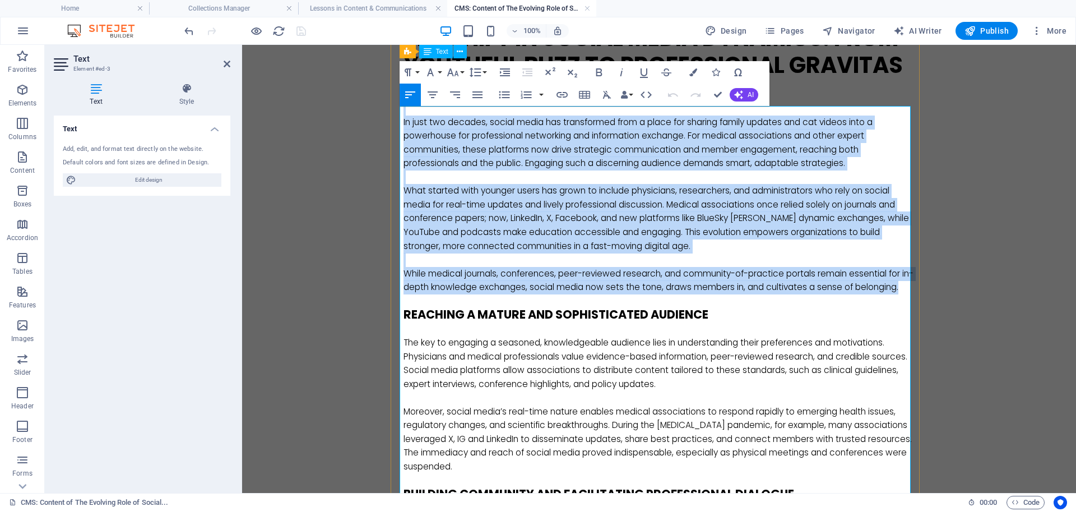
scroll to position [112, 0]
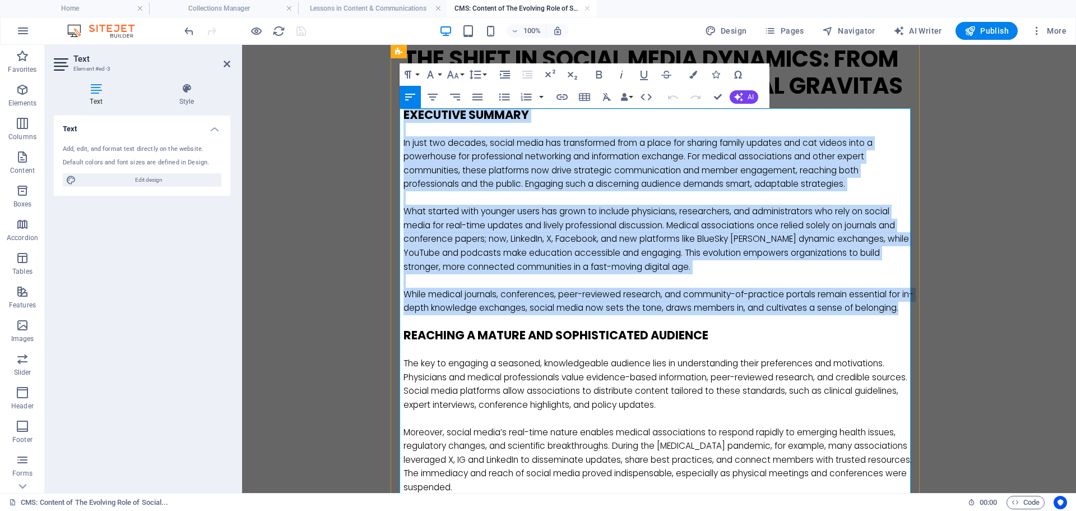
click at [523, 315] on p "While medical journals, conferences, peer-reviewed research, and community-of-p…" at bounding box center [659, 301] width 511 height 27
drag, startPoint x: 473, startPoint y: 325, endPoint x: 371, endPoint y: 144, distance: 207.3
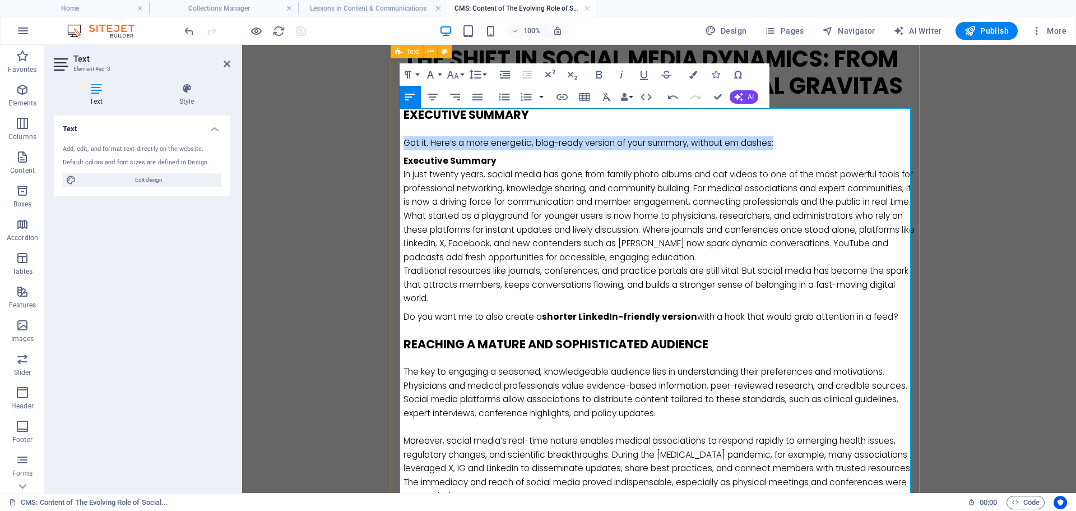
drag, startPoint x: 784, startPoint y: 143, endPoint x: 392, endPoint y: 142, distance: 392.3
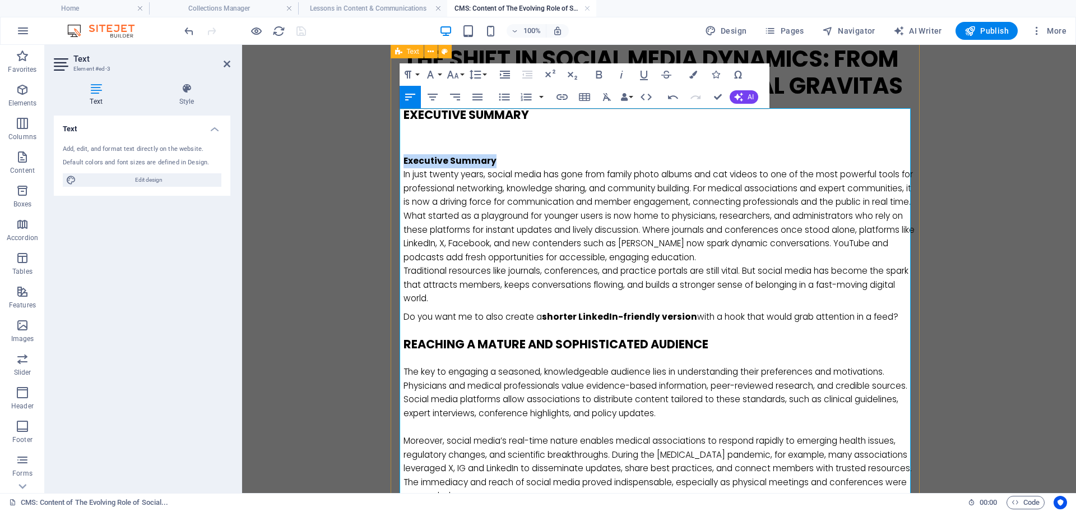
drag, startPoint x: 507, startPoint y: 164, endPoint x: 392, endPoint y: 163, distance: 114.9
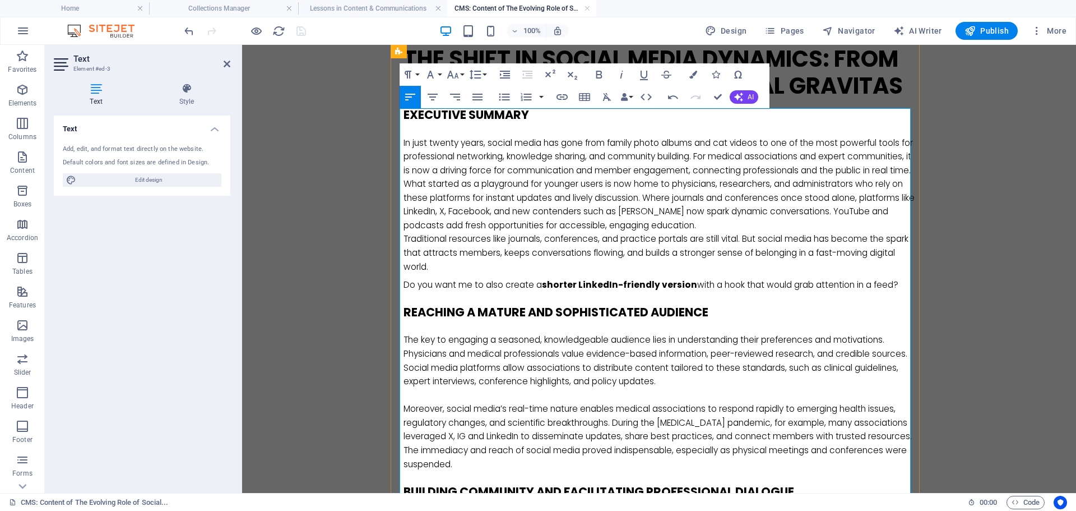
click at [495, 178] on p "In just twenty years, social media has gone from family photo albums and cat vi…" at bounding box center [659, 156] width 511 height 41
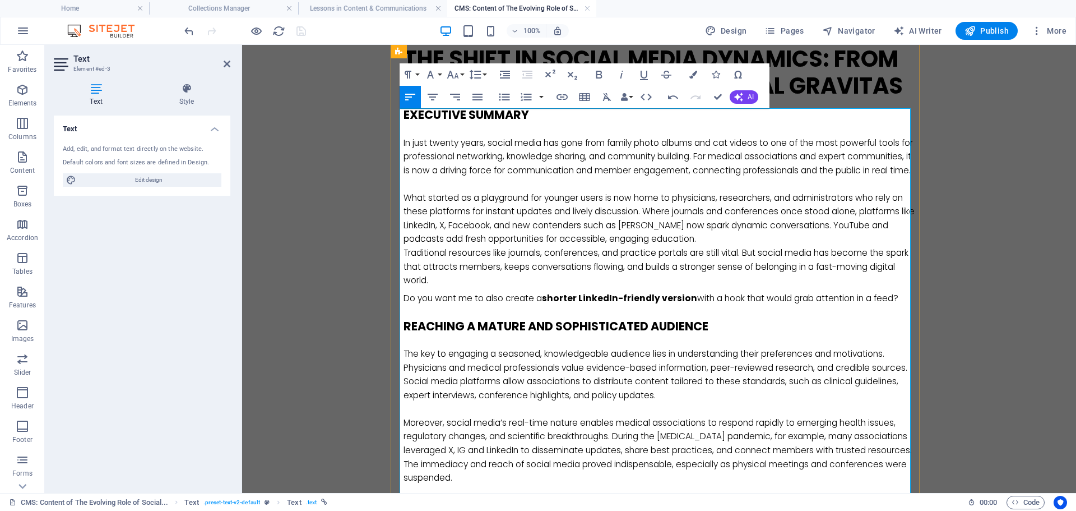
click at [714, 246] on p "What started as a playground for younger users is now home to physicians, resea…" at bounding box center [659, 218] width 511 height 55
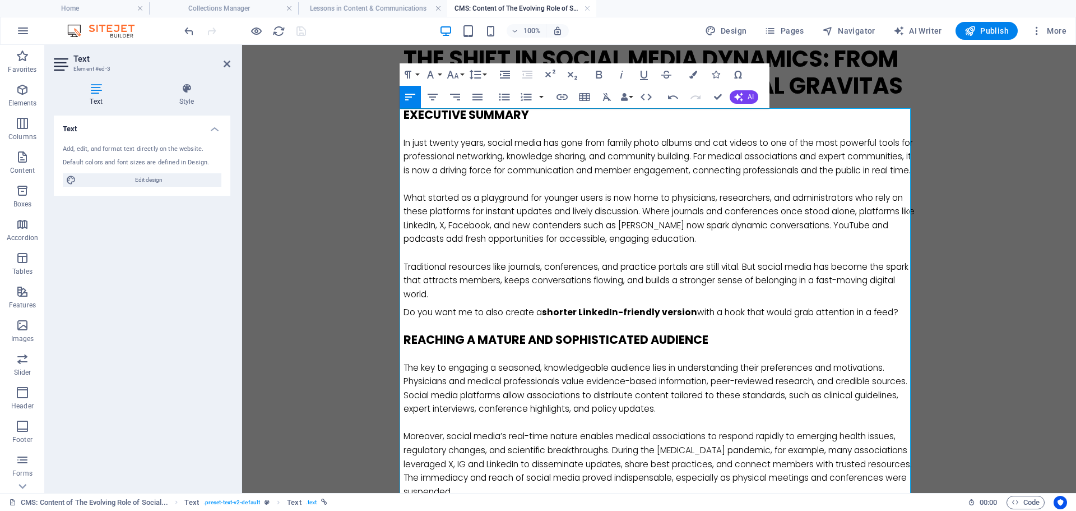
drag, startPoint x: 896, startPoint y: 324, endPoint x: 386, endPoint y: 322, distance: 510.0
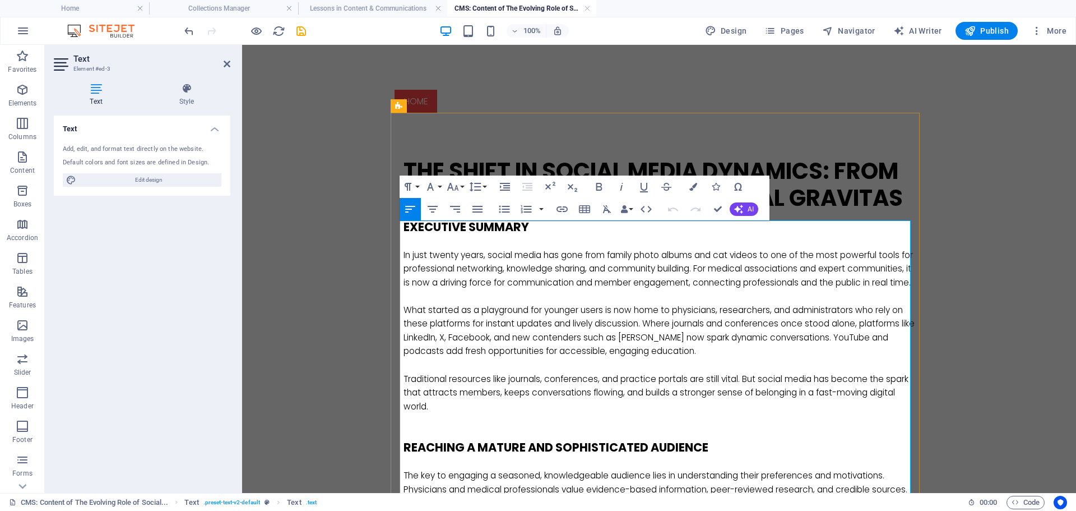
click at [423, 253] on p "In just twenty years, social media has gone from family photo albums and cat vi…" at bounding box center [659, 268] width 511 height 41
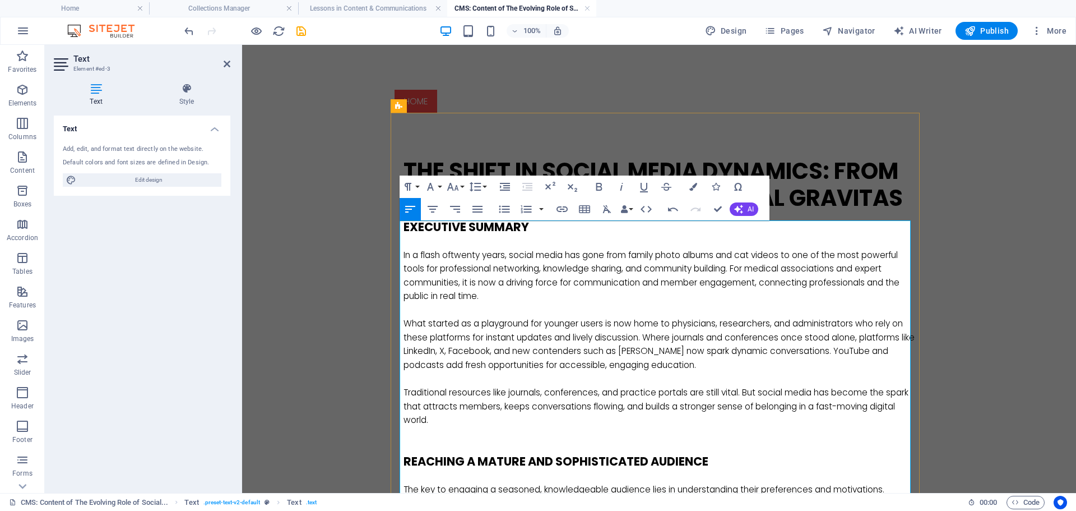
click at [748, 266] on p "In a flash of twenty years, social media has gone from family photo albums and …" at bounding box center [659, 275] width 511 height 55
click at [558, 282] on p "In a flash of twenty years, social media has gone from family photo albums and …" at bounding box center [659, 275] width 511 height 55
click at [565, 295] on p "In a flash of twenty years, social media has gone from family photo albums and …" at bounding box center [659, 275] width 511 height 55
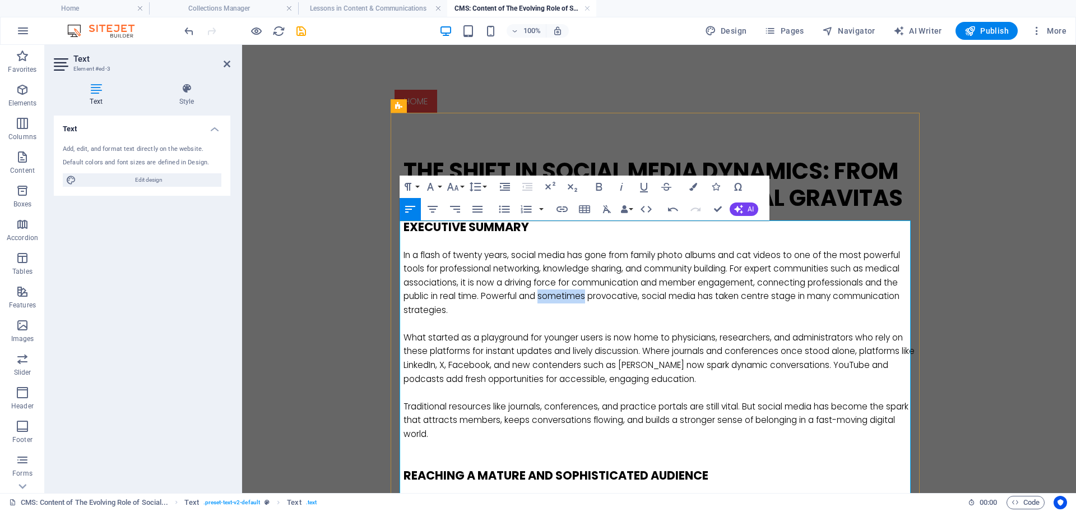
drag, startPoint x: 584, startPoint y: 298, endPoint x: 538, endPoint y: 293, distance: 46.2
click at [538, 293] on p "In a flash of twenty years, social media has gone from family photo albums and …" at bounding box center [659, 282] width 511 height 69
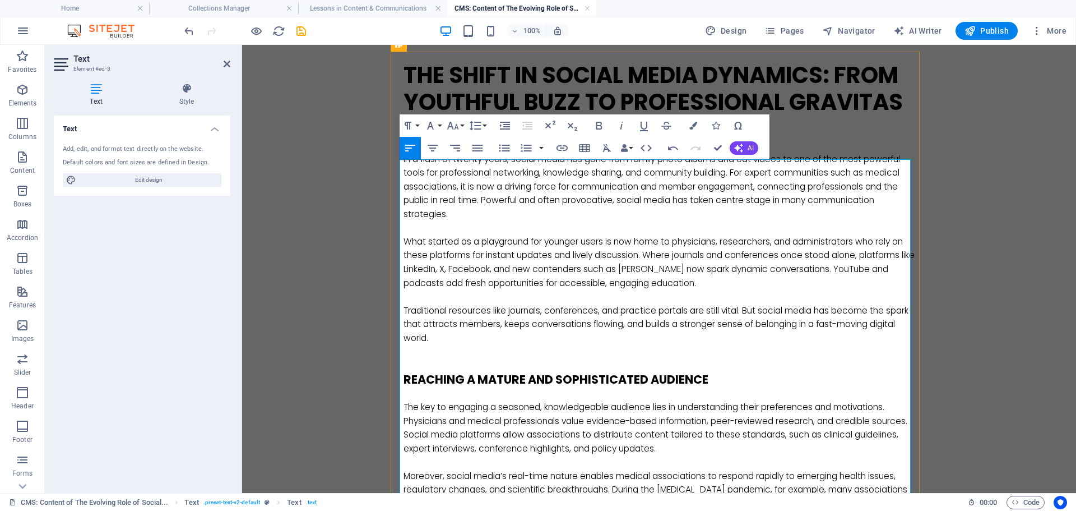
scroll to position [112, 0]
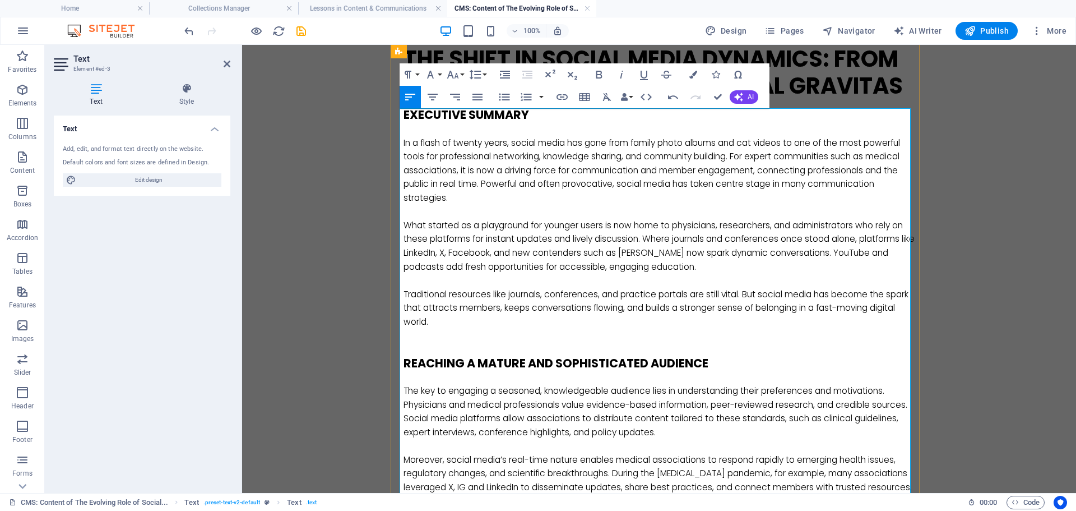
click at [620, 295] on p "Traditional resources like journals, conferences, and practice portals are stil…" at bounding box center [659, 308] width 511 height 41
click at [631, 318] on p "Traditional resources like journals, conferences, and community-of-practice por…" at bounding box center [659, 308] width 511 height 41
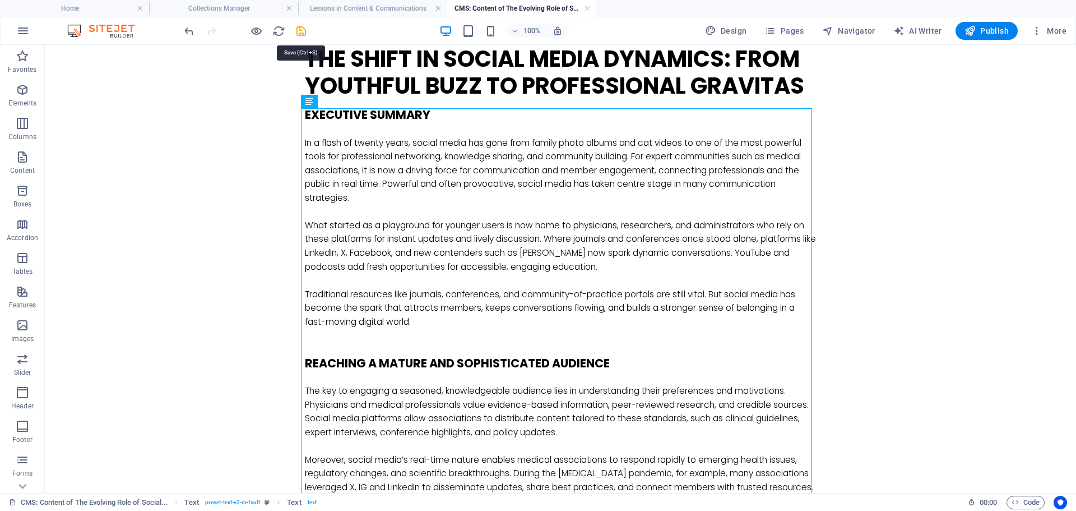
click at [301, 31] on icon "save" at bounding box center [301, 31] width 13 height 13
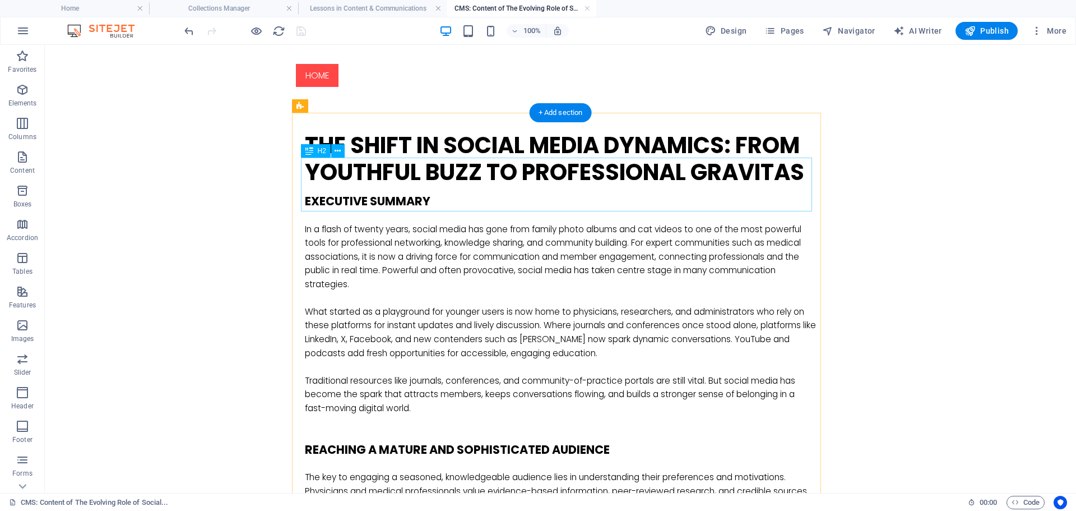
scroll to position [0, 0]
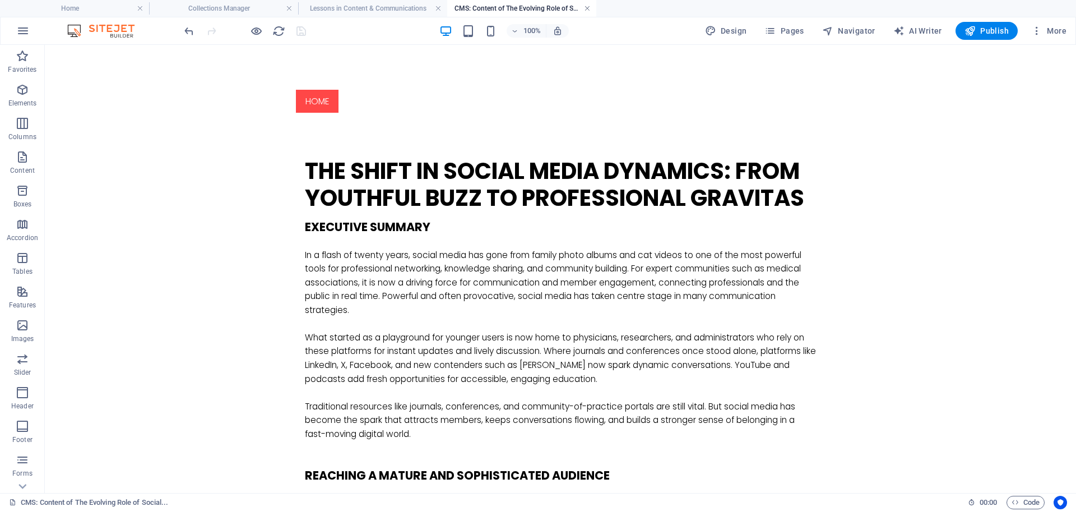
click at [586, 6] on link at bounding box center [587, 8] width 7 height 11
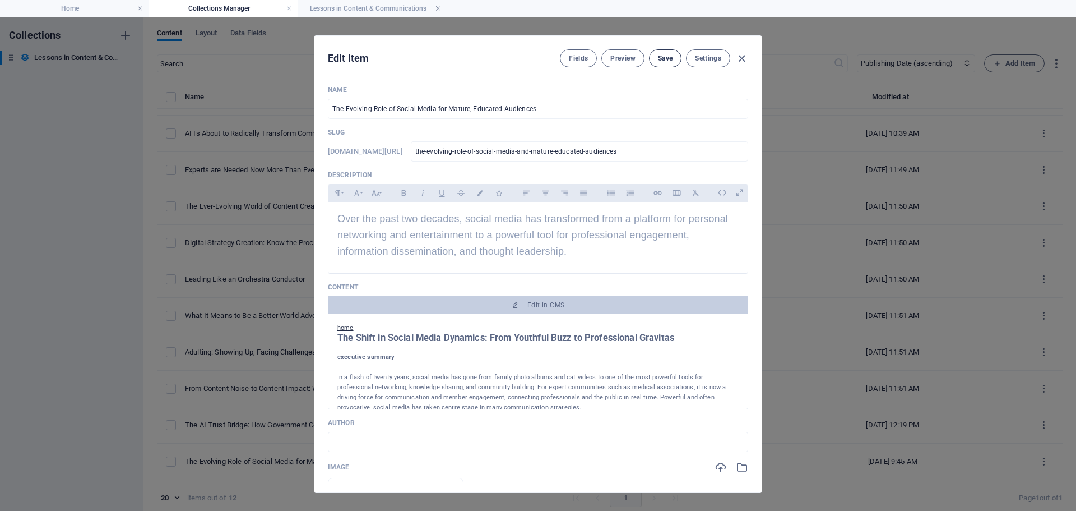
click at [660, 58] on span "Save" at bounding box center [665, 58] width 15 height 9
click at [618, 57] on span "Preview" at bounding box center [622, 58] width 25 height 9
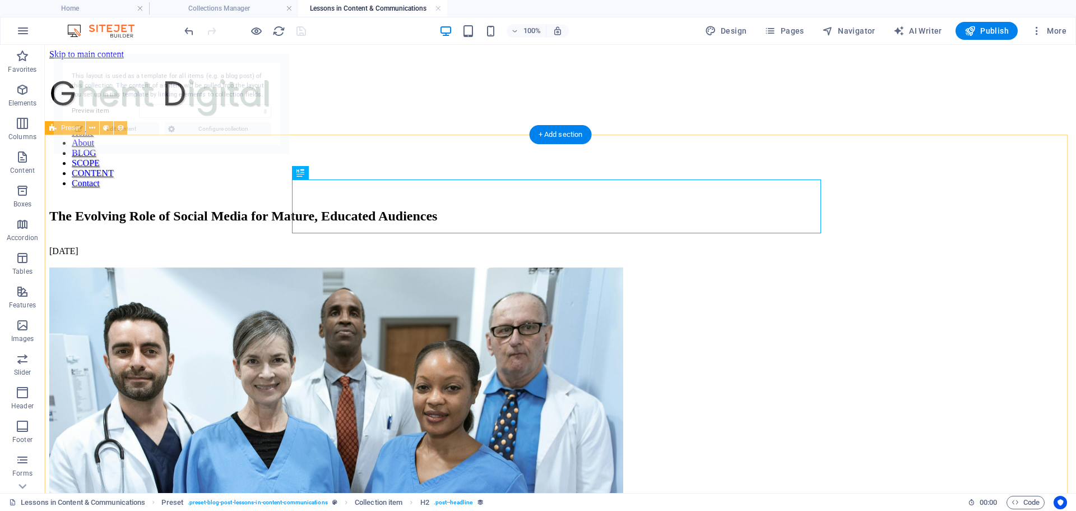
select select "68de98c13262097653093f86"
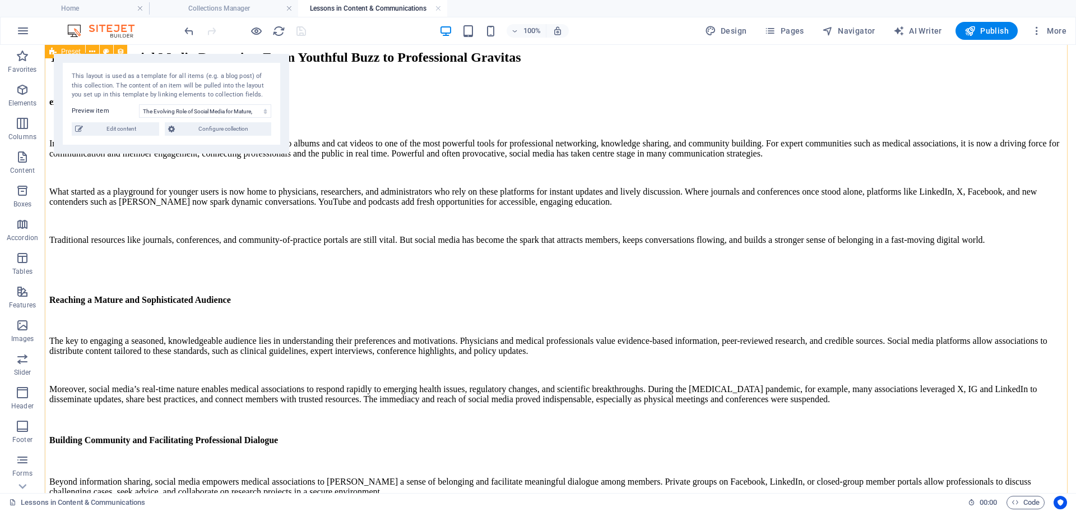
scroll to position [785, 0]
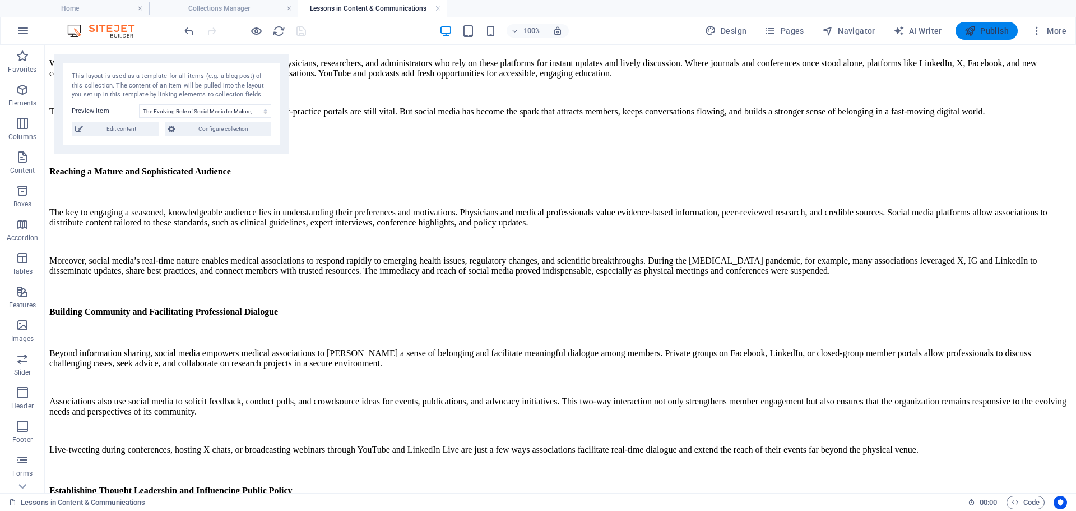
click at [983, 29] on span "Publish" at bounding box center [987, 30] width 44 height 11
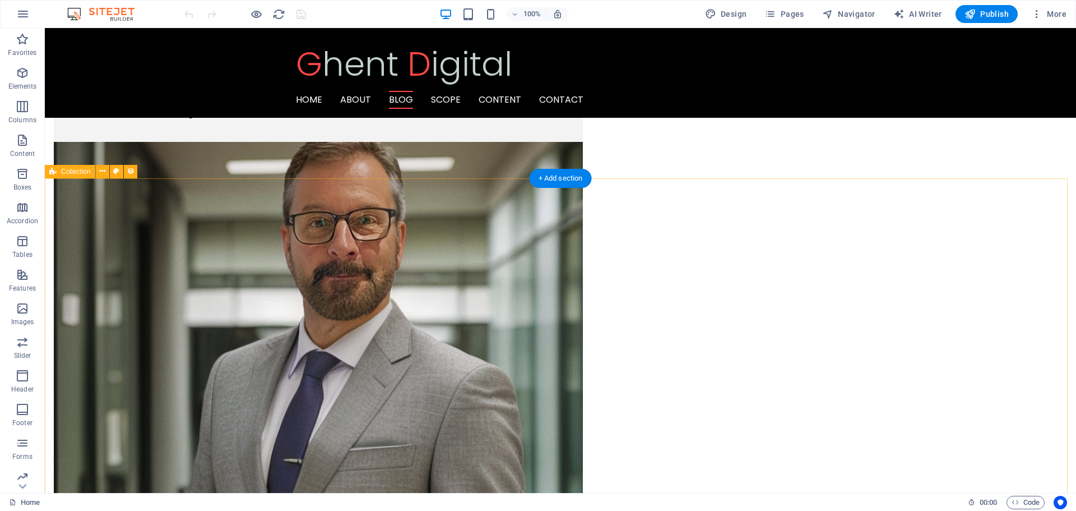
scroll to position [1457, 0]
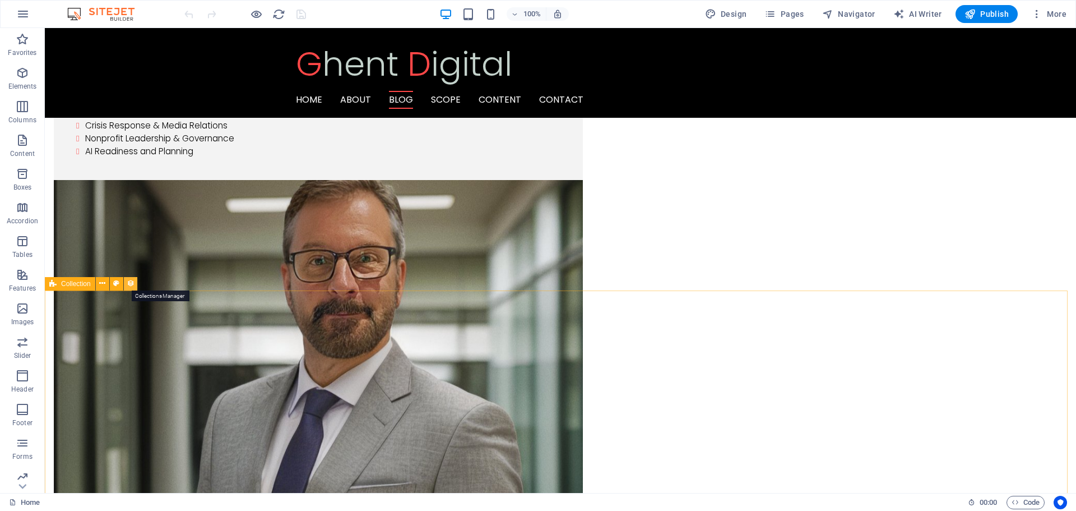
click at [130, 284] on icon at bounding box center [131, 283] width 8 height 12
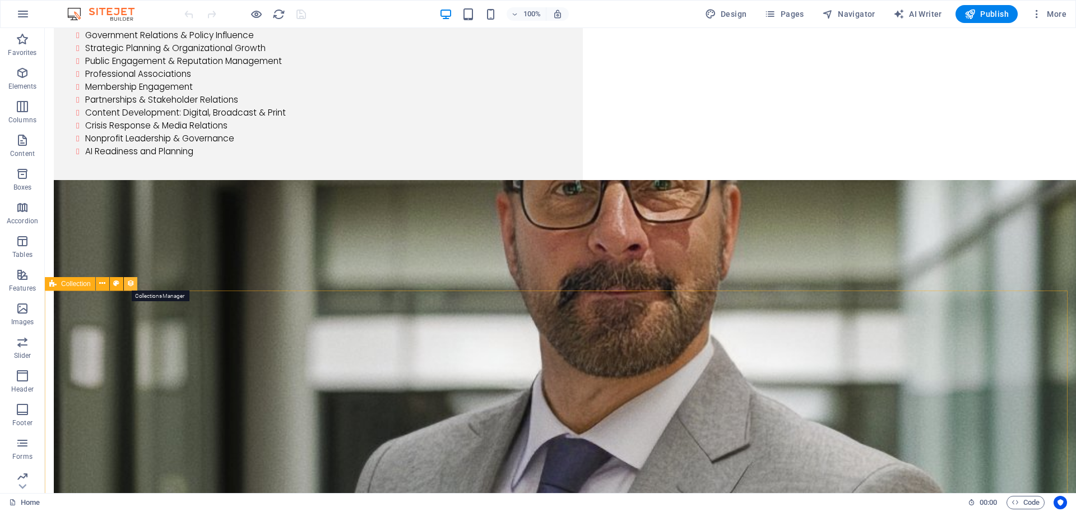
select select "columns.publishing_date_DESC"
select select "columns.status"
select select "columns.publishing_date"
select select "past"
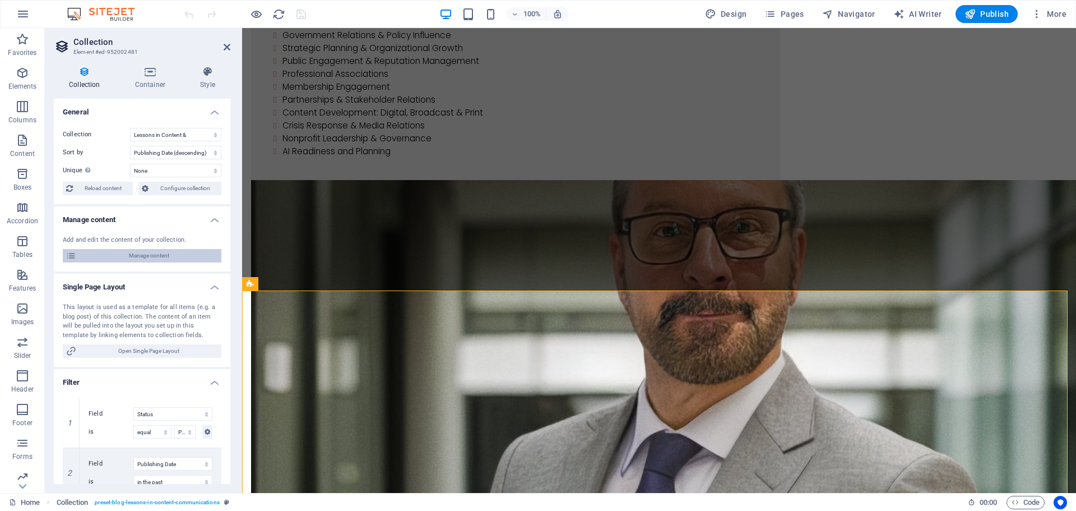
click at [142, 256] on span "Manage content" at bounding box center [149, 255] width 138 height 13
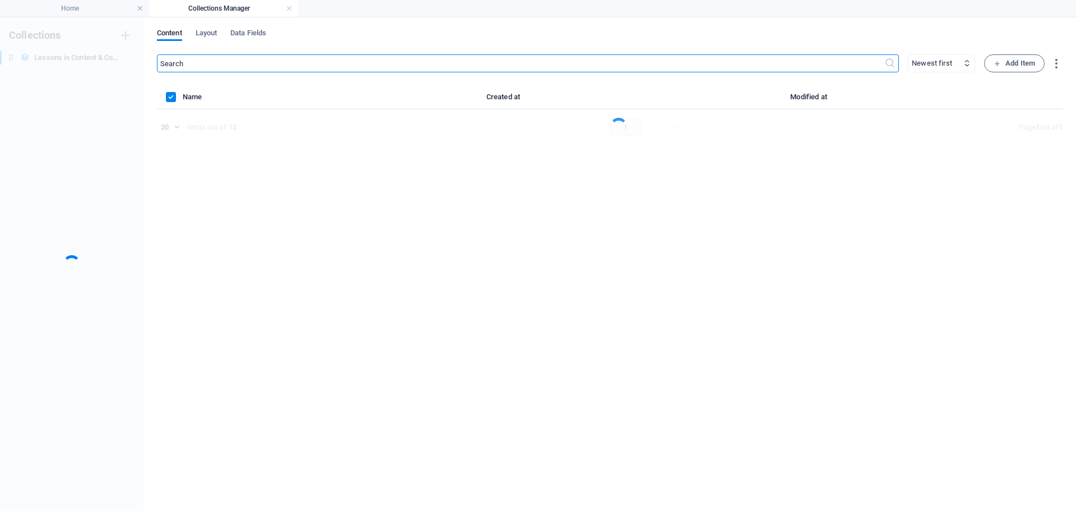
scroll to position [0, 0]
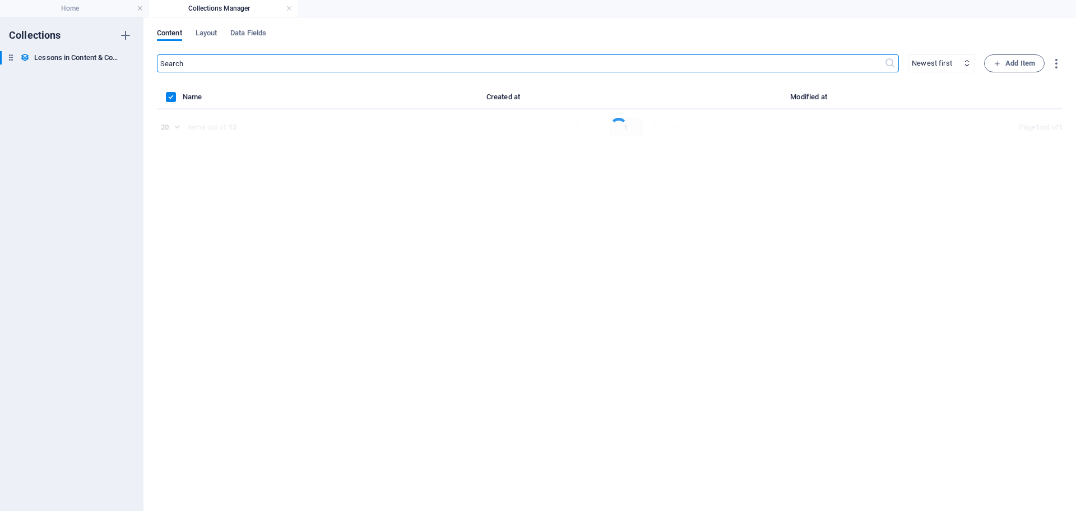
select select "columns.publishing_date_ASC"
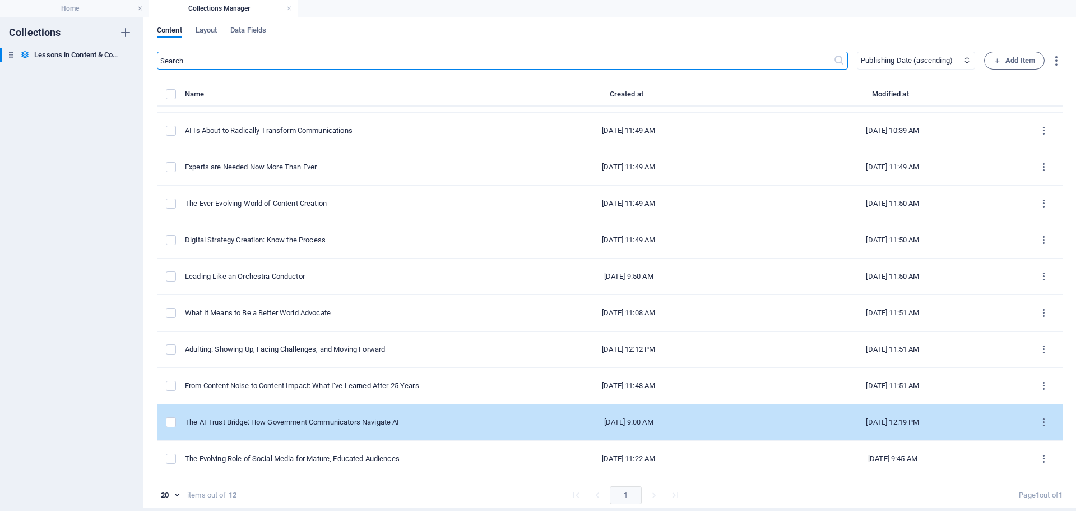
scroll to position [5, 0]
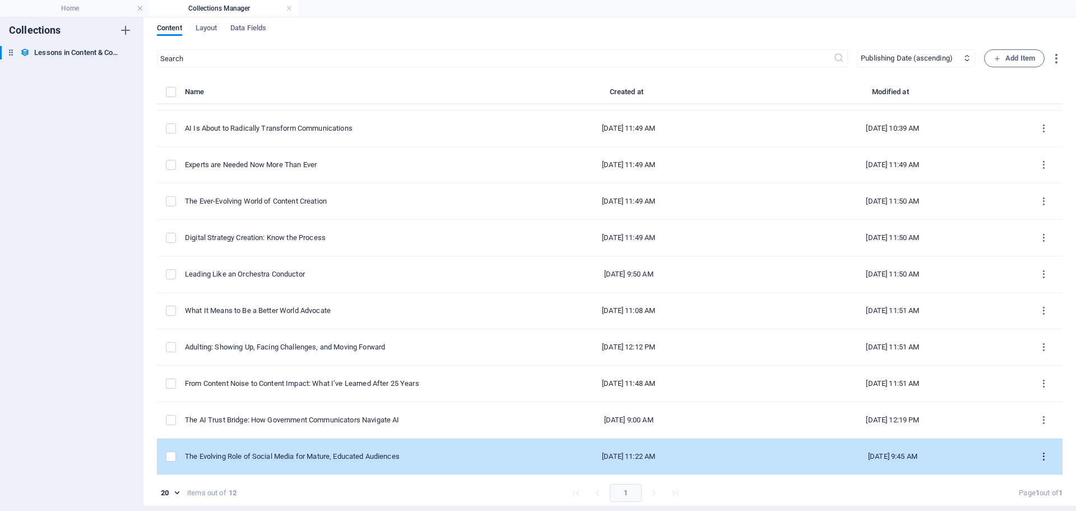
click at [1039, 456] on icon "items list" at bounding box center [1044, 456] width 11 height 11
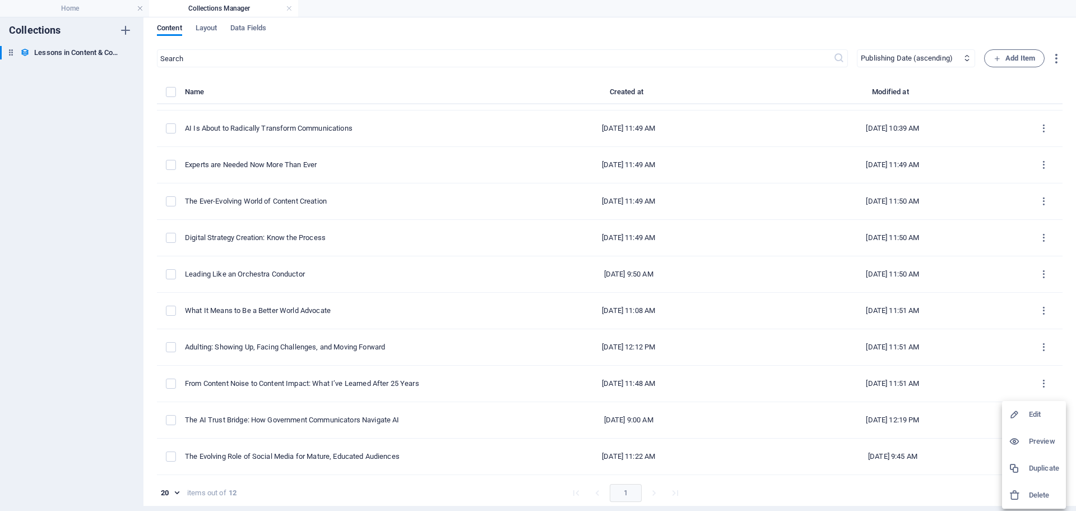
click at [1026, 414] on div at bounding box center [1019, 414] width 20 height 11
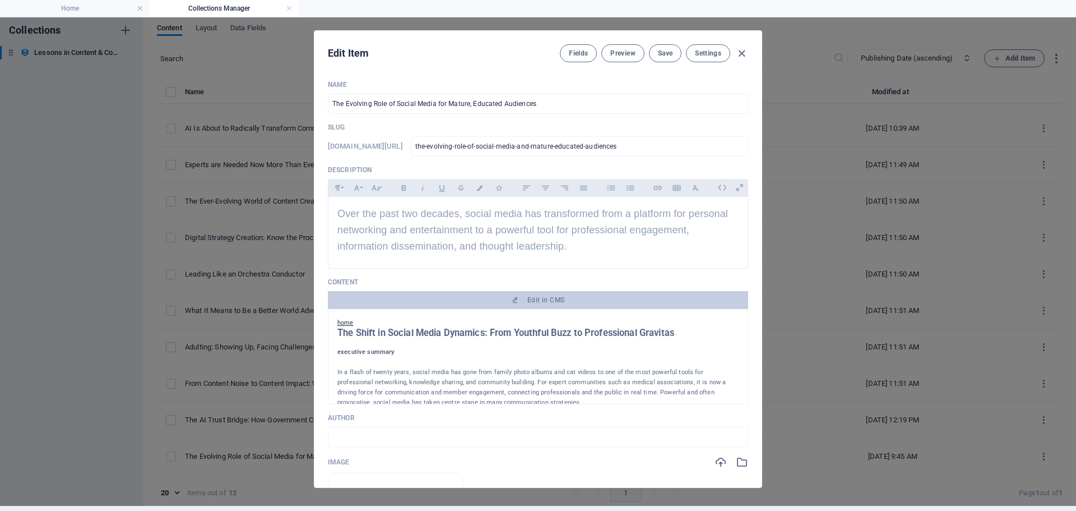
scroll to position [0, 0]
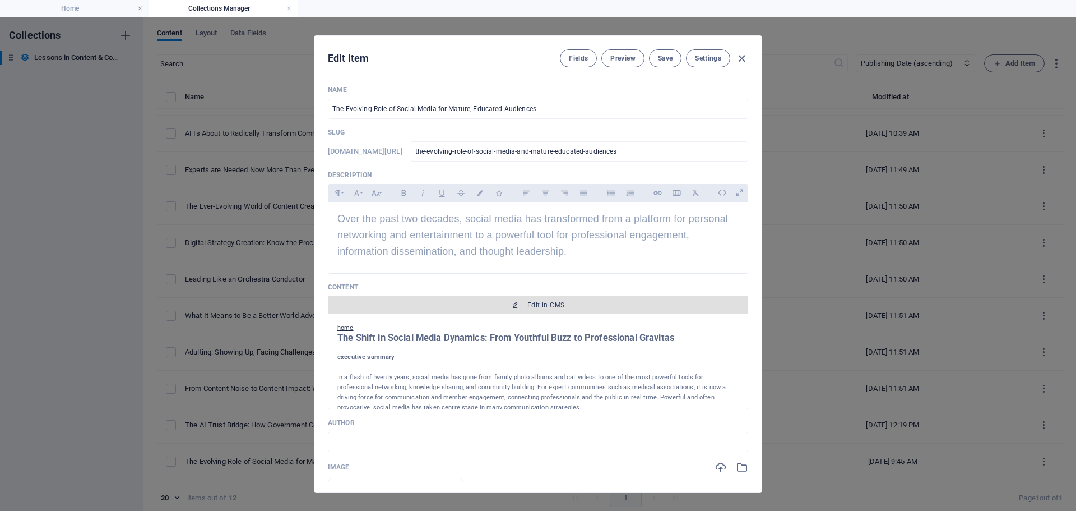
click at [564, 309] on span "Edit in CMS" at bounding box center [537, 304] width 411 height 9
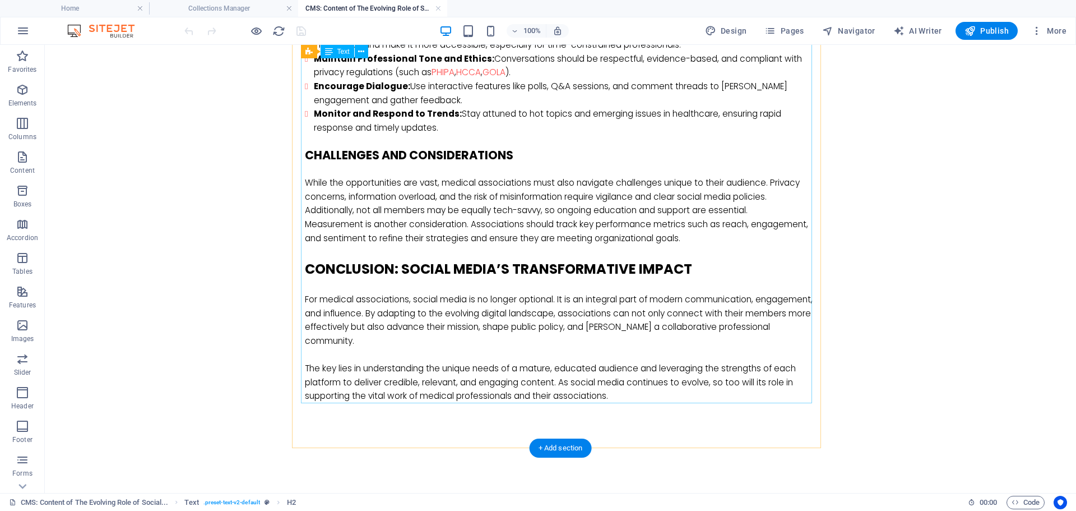
scroll to position [1394, 0]
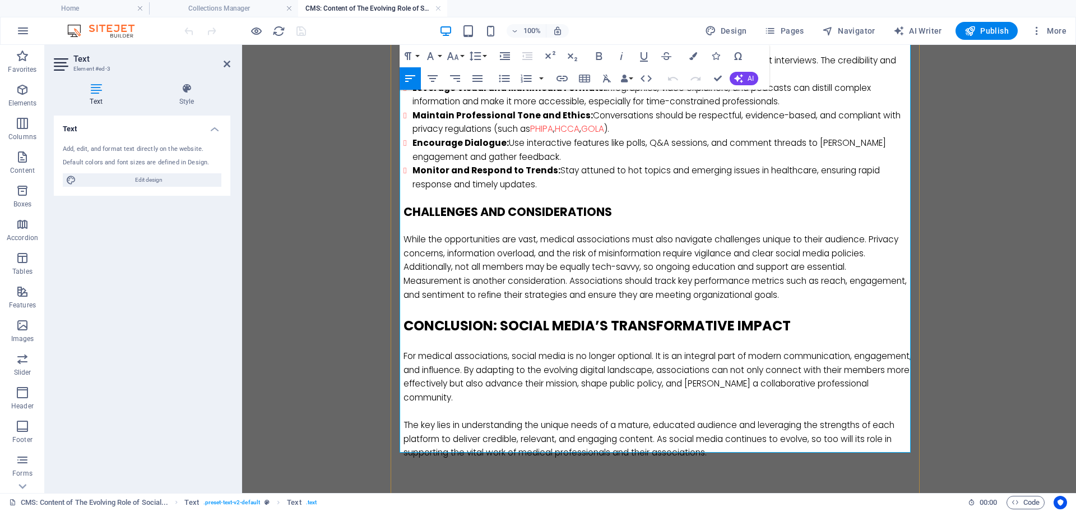
scroll to position [1345, 0]
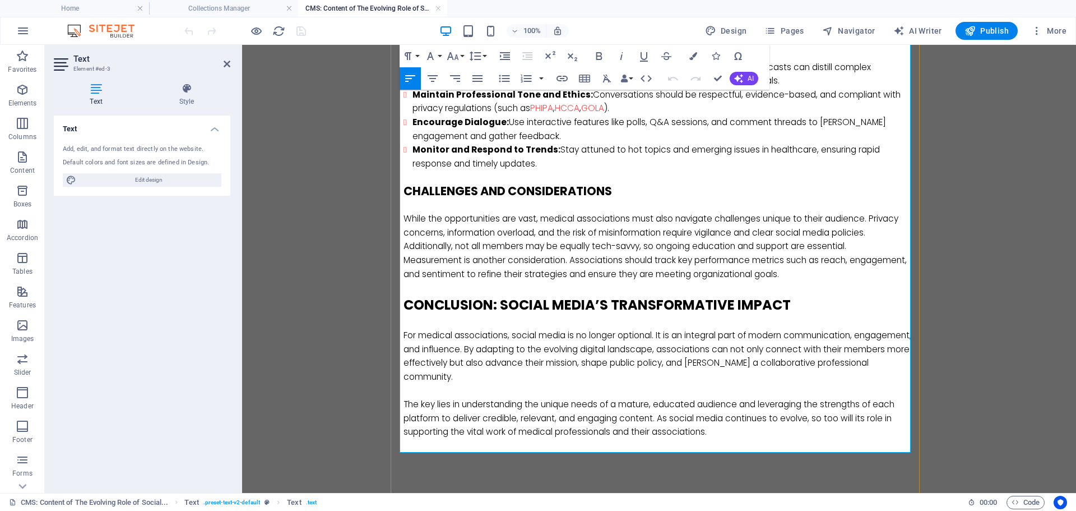
click at [404, 274] on p "Measurement is another consideration. Associations should track key performance…" at bounding box center [659, 266] width 511 height 27
click at [405, 272] on p "Measurement is another consideration. Associations should track key performance…" at bounding box center [659, 266] width 511 height 27
click at [404, 259] on p "While the opportunities are vast, medical associations must also navigate chall…" at bounding box center [659, 246] width 511 height 69
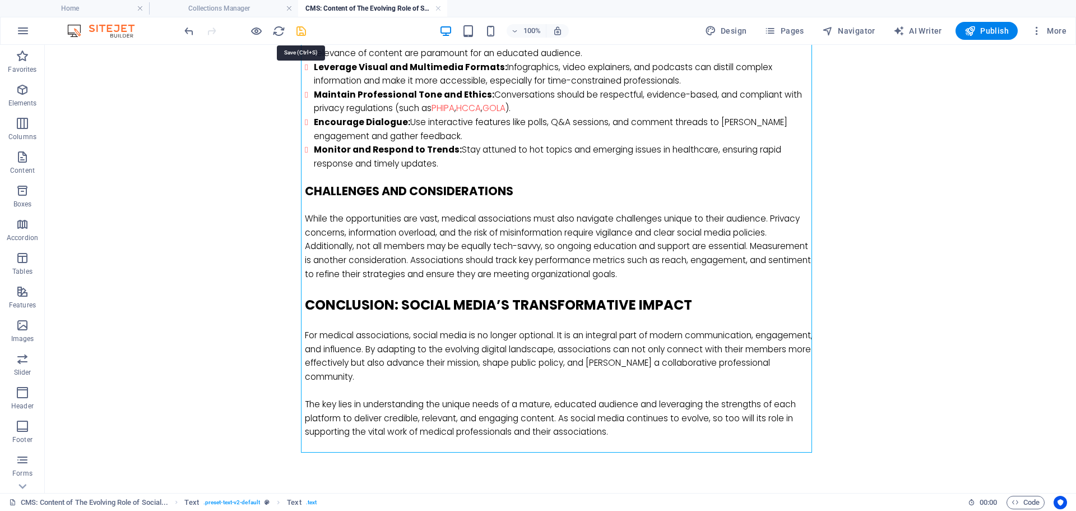
click at [300, 29] on icon "save" at bounding box center [301, 31] width 13 height 13
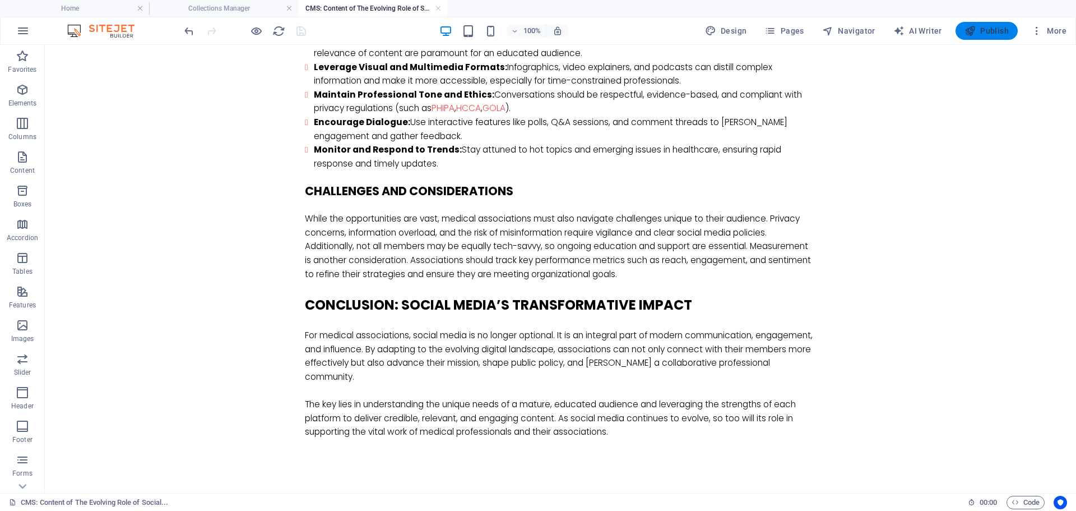
click at [977, 32] on span "Publish" at bounding box center [987, 30] width 44 height 11
